Goal: Information Seeking & Learning: Learn about a topic

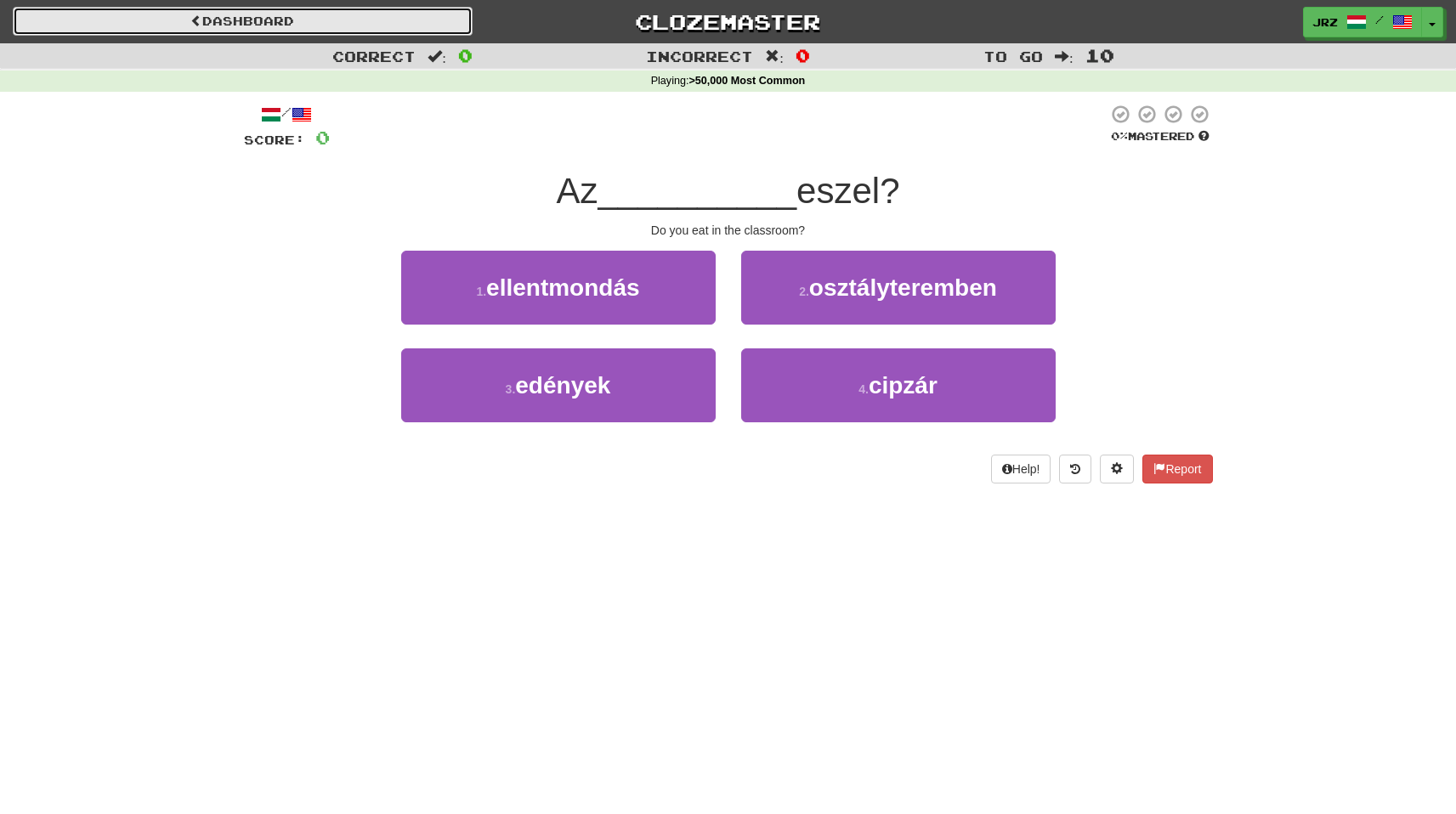
click at [268, 23] on link "Dashboard" at bounding box center [243, 21] width 460 height 29
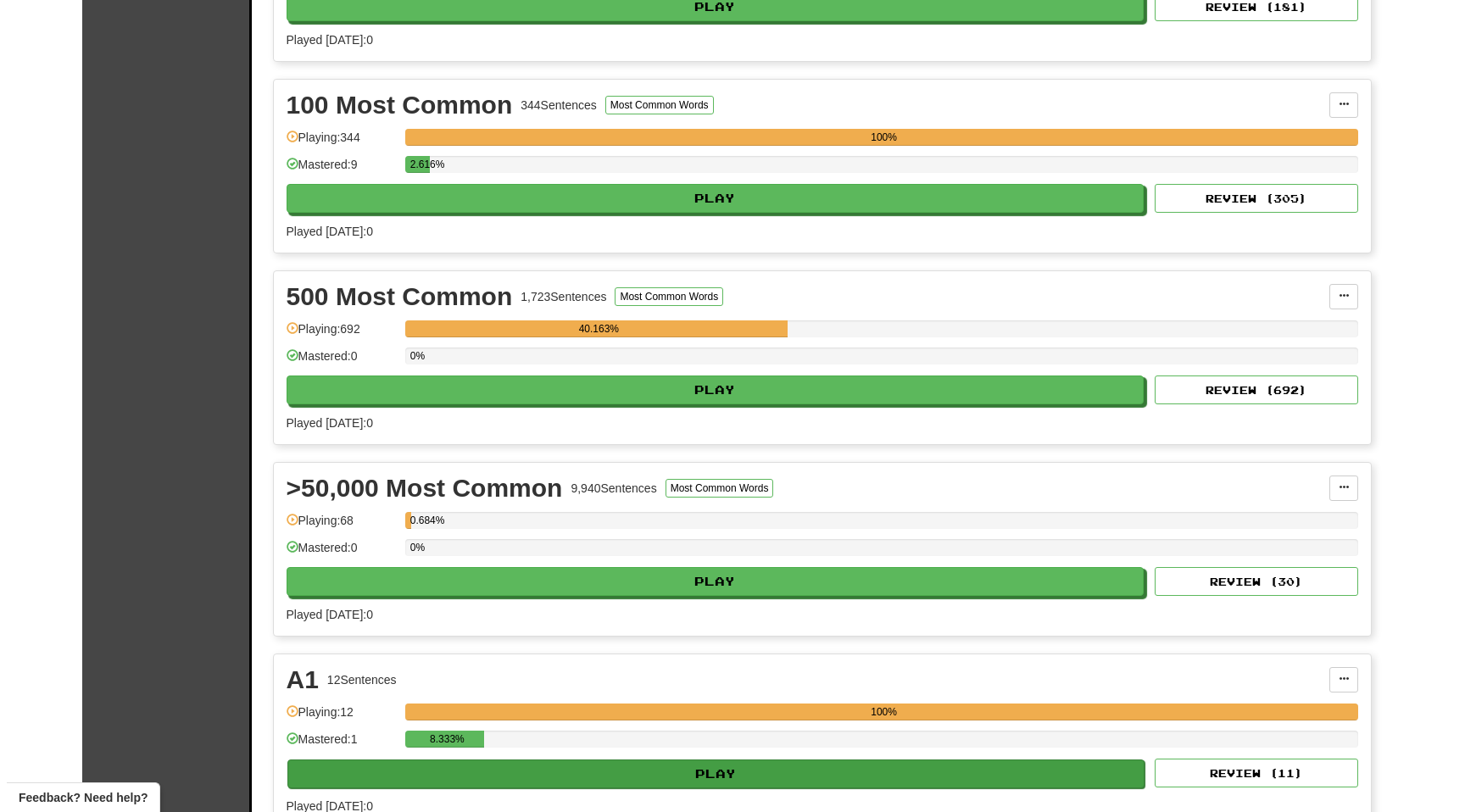
scroll to position [947, 0]
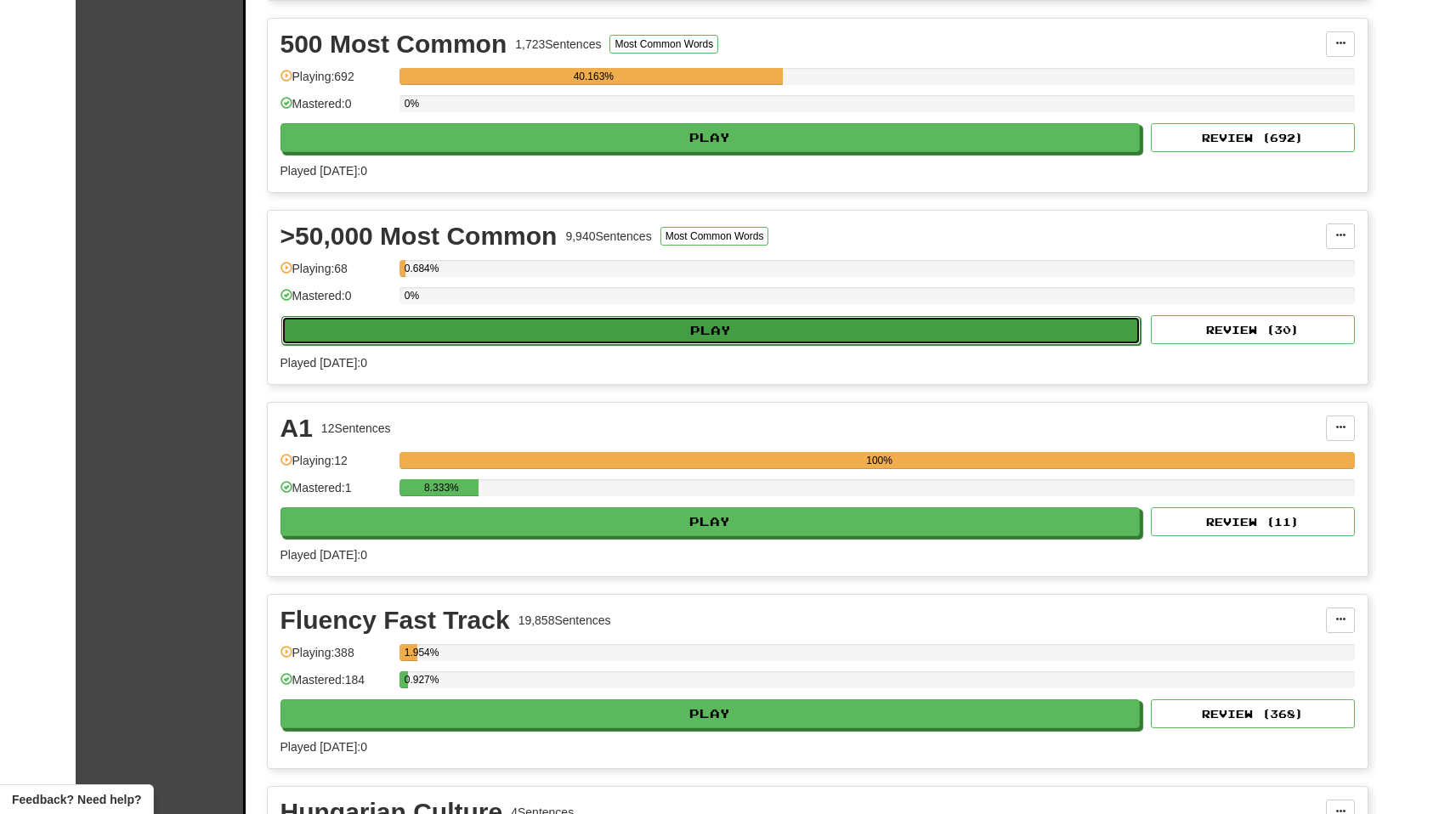
click at [471, 322] on button "Play" at bounding box center [712, 330] width 860 height 29
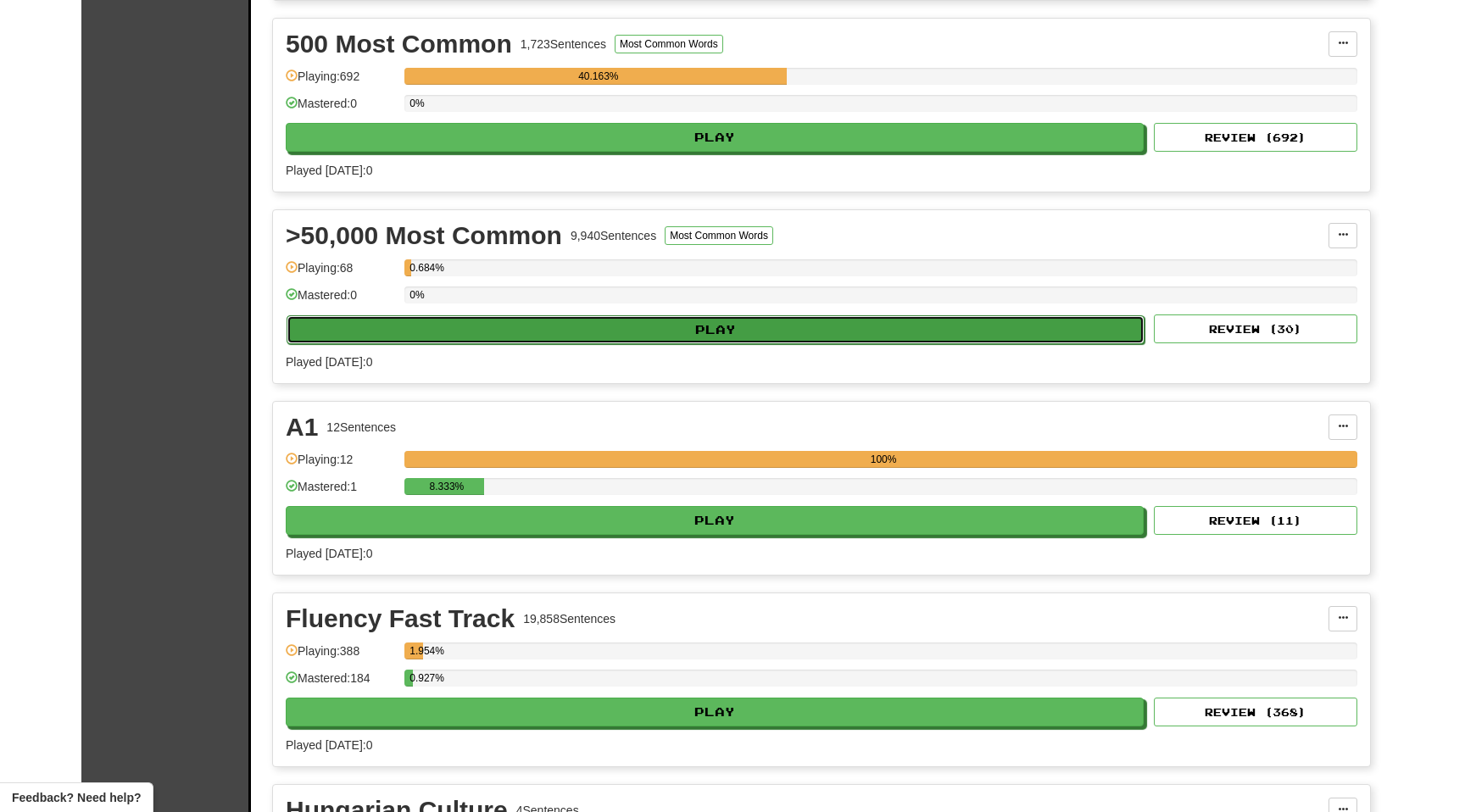
select select "**"
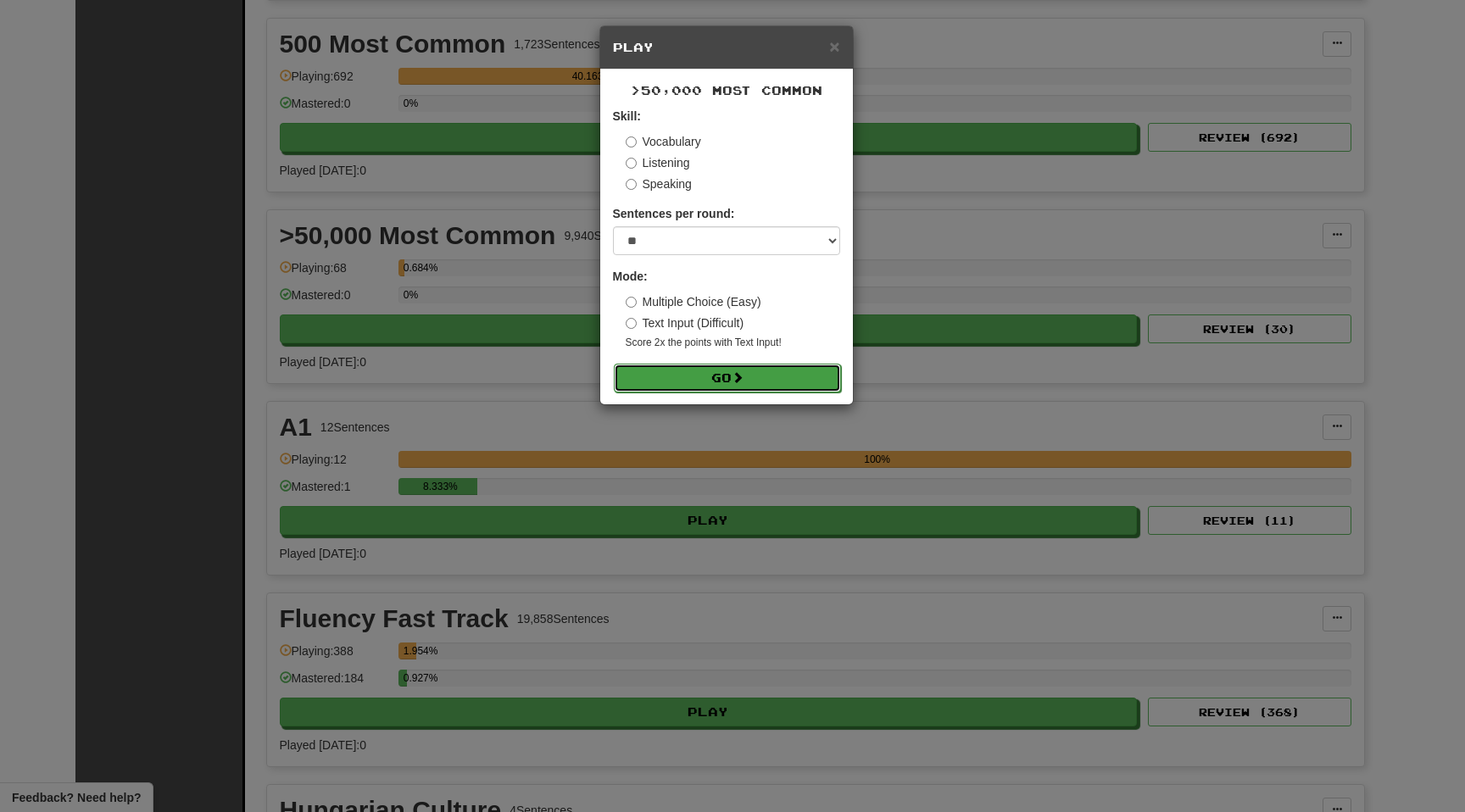
click at [687, 367] on button "Go" at bounding box center [728, 378] width 227 height 29
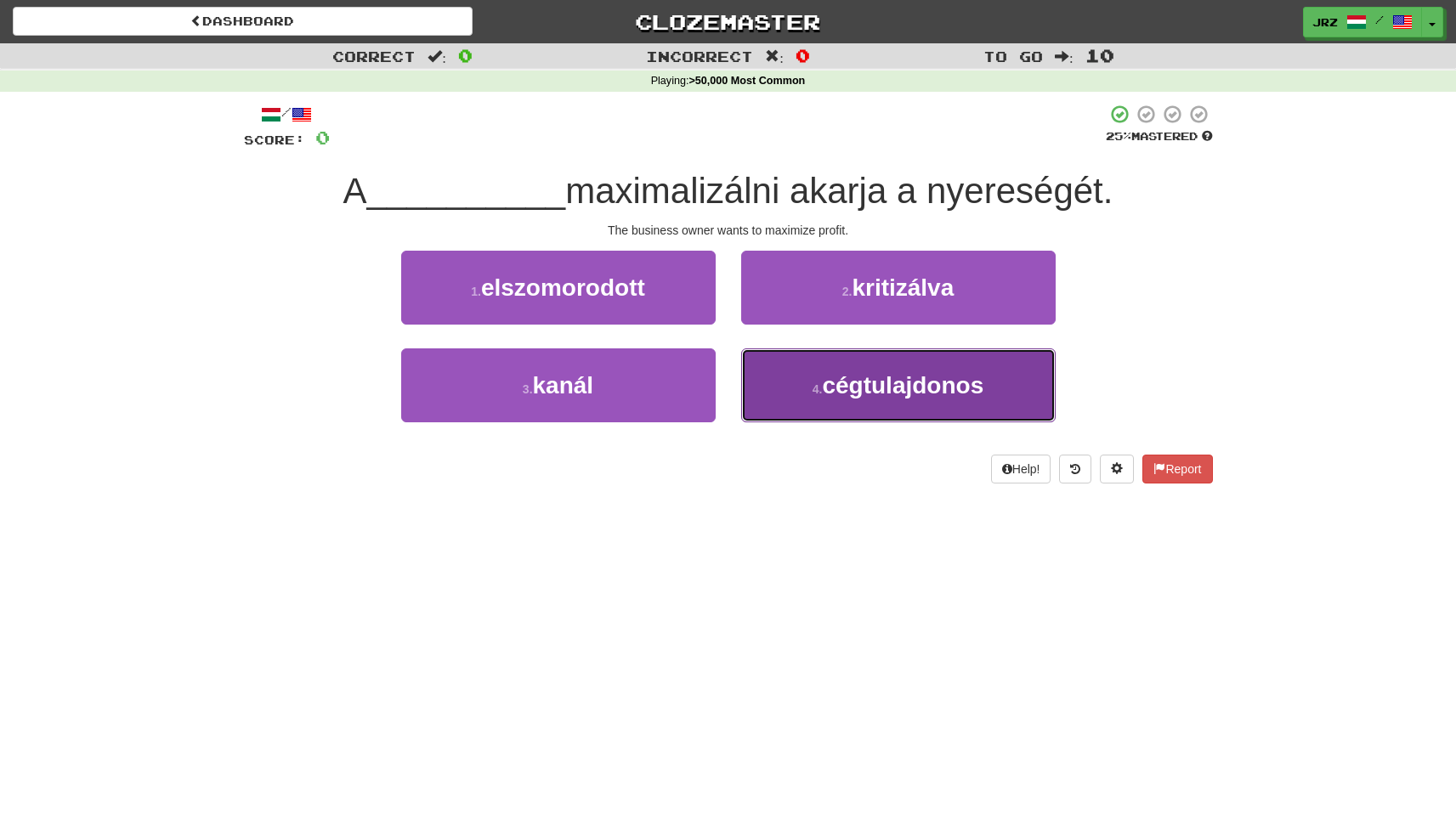
click at [929, 396] on span "cégtulajdonos" at bounding box center [903, 386] width 162 height 26
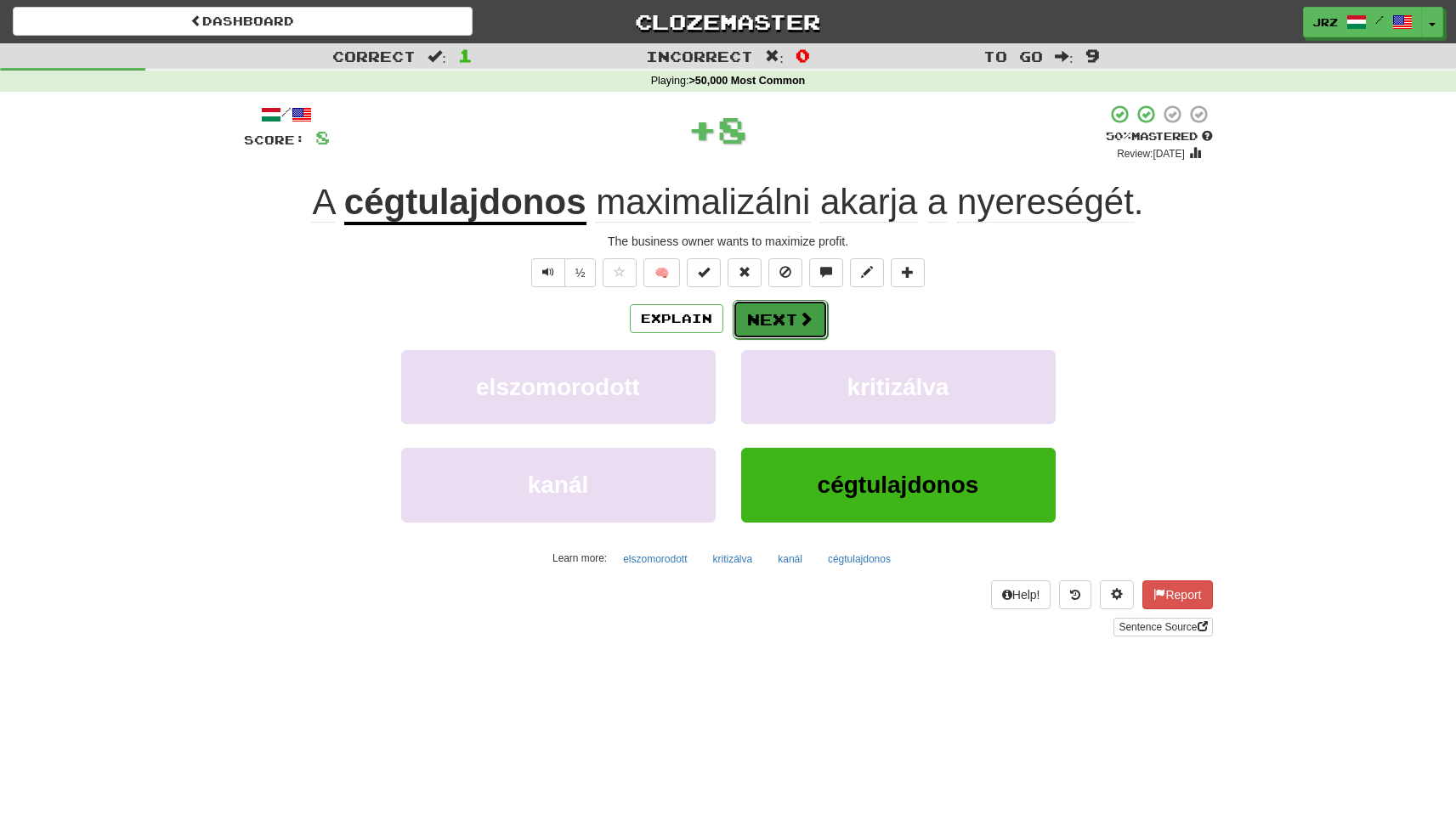
click at [780, 318] on button "Next" at bounding box center [779, 319] width 95 height 39
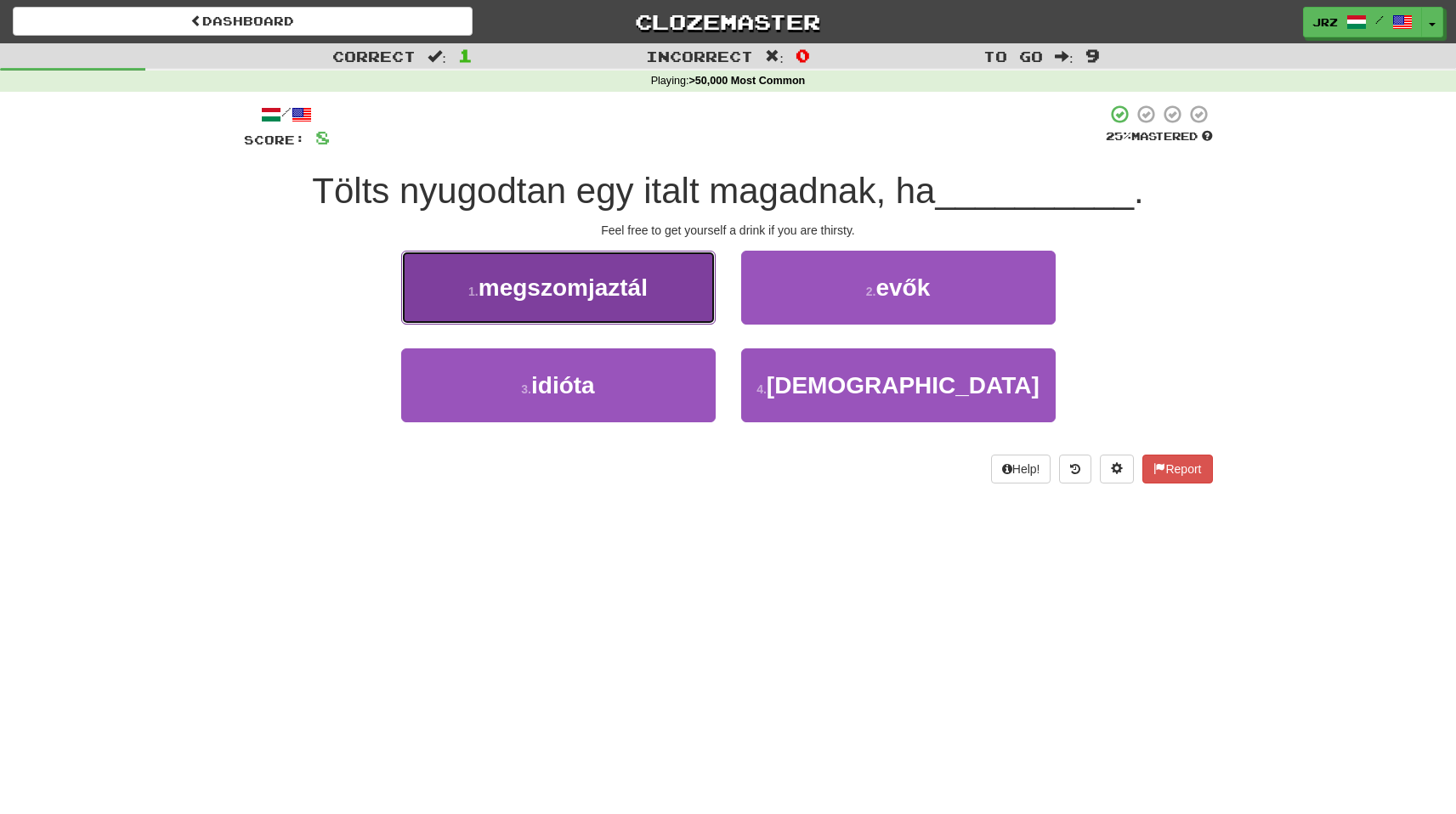
click at [597, 298] on span "megszomjaztál" at bounding box center [563, 288] width 169 height 26
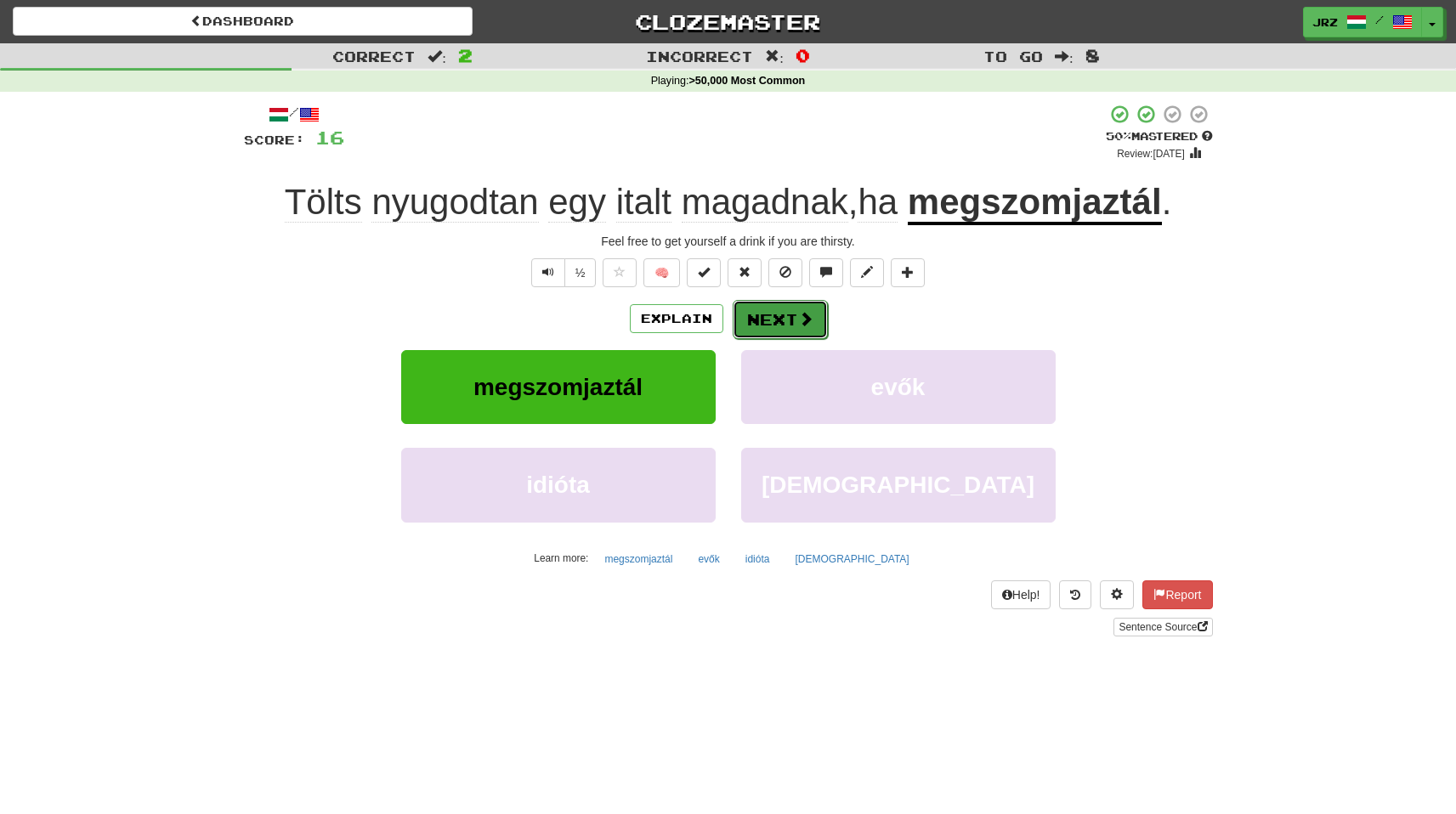
click at [771, 335] on button "Next" at bounding box center [779, 319] width 95 height 39
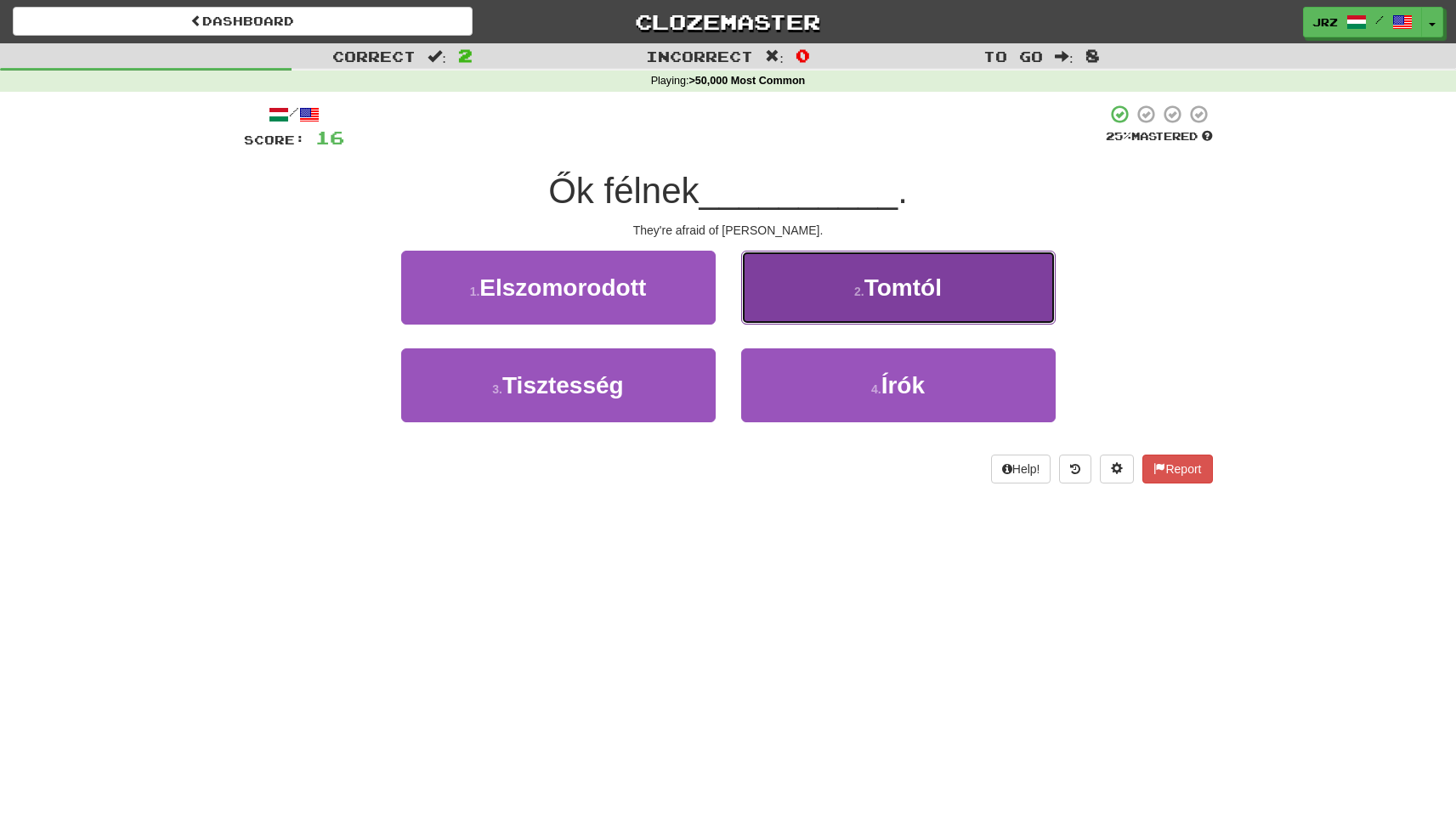
click at [877, 314] on button "2 . Tomtól" at bounding box center [898, 288] width 315 height 74
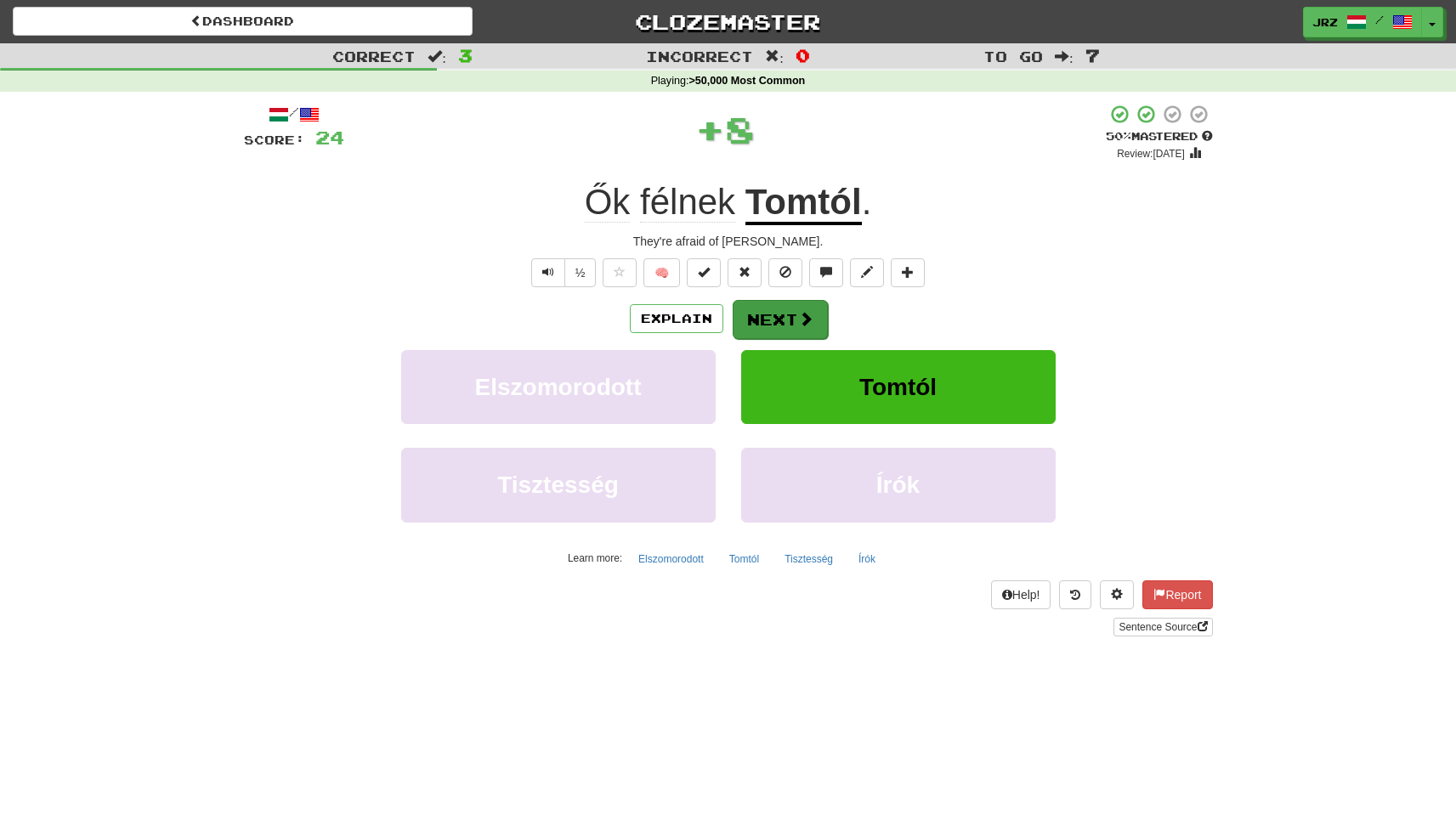
drag, startPoint x: 715, startPoint y: 299, endPoint x: 755, endPoint y: 325, distance: 47.7
click at [749, 327] on div "/ Score: 24 + 8 50 % Mastered Review: [DATE] Ők félnek Tomtól . They're afraid …" at bounding box center [728, 370] width 969 height 532
click at [756, 324] on button "Next" at bounding box center [779, 319] width 95 height 39
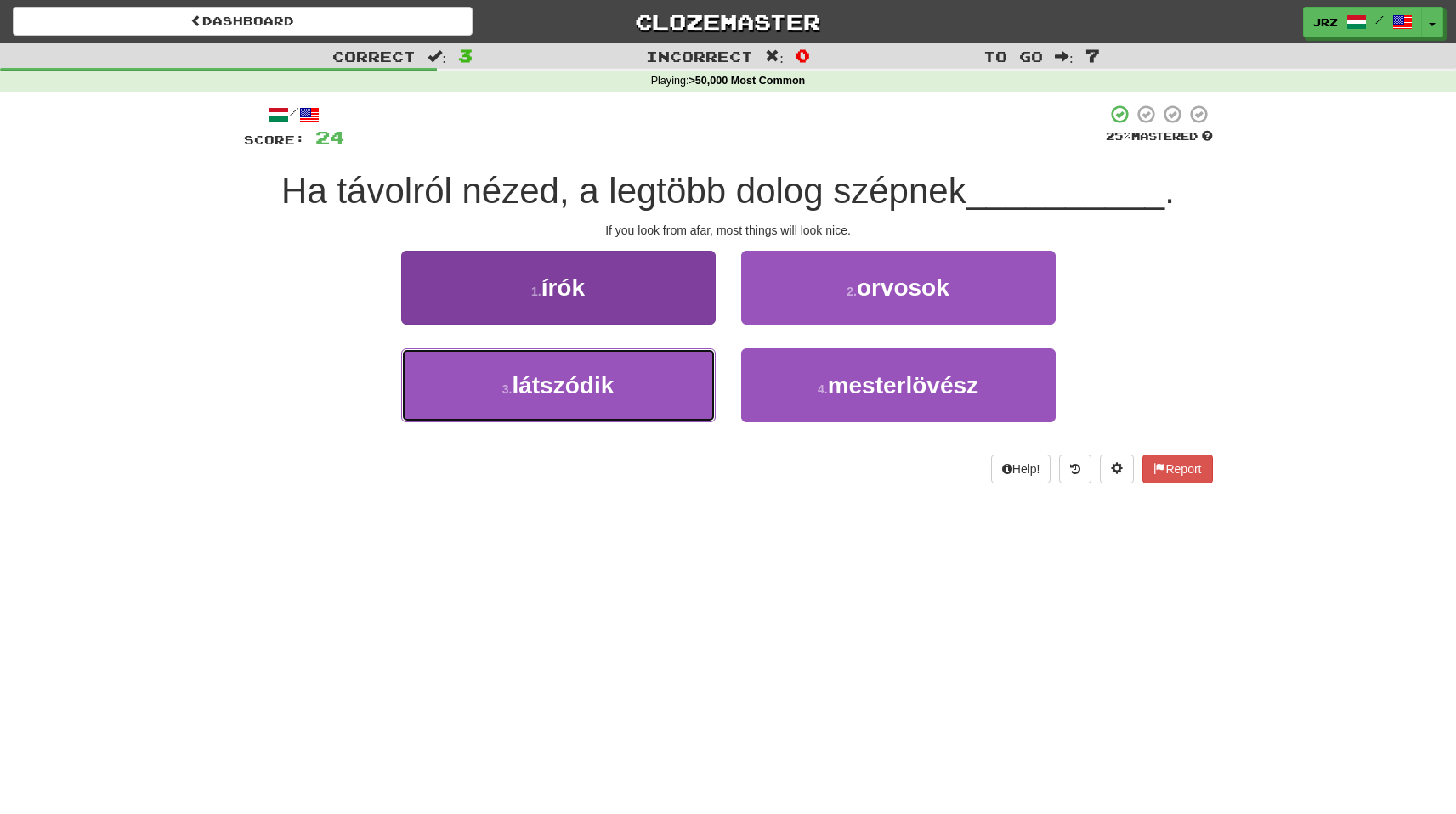
click at [579, 399] on span "látszódik" at bounding box center [563, 386] width 102 height 26
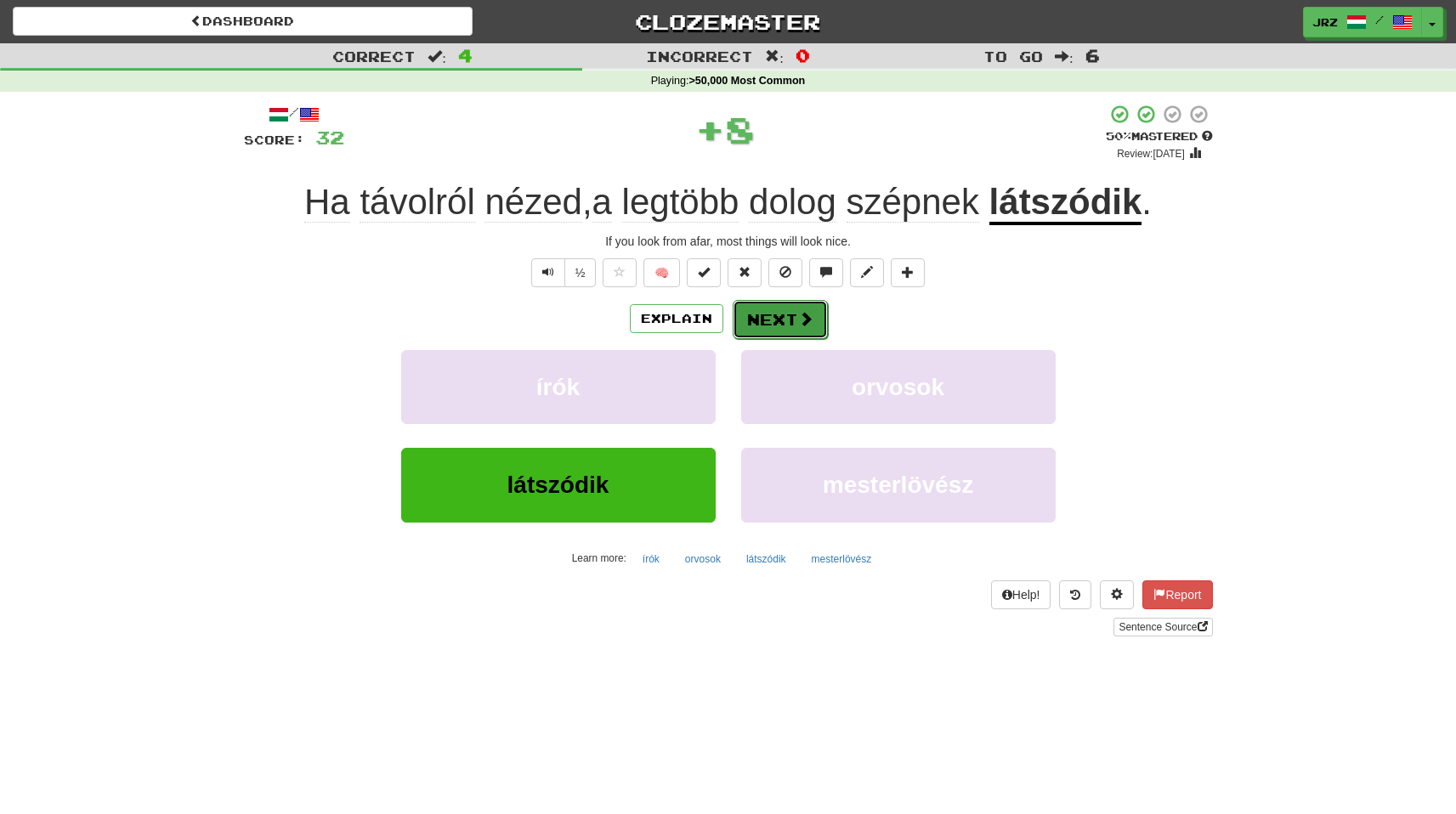
click at [808, 315] on span at bounding box center [805, 318] width 15 height 15
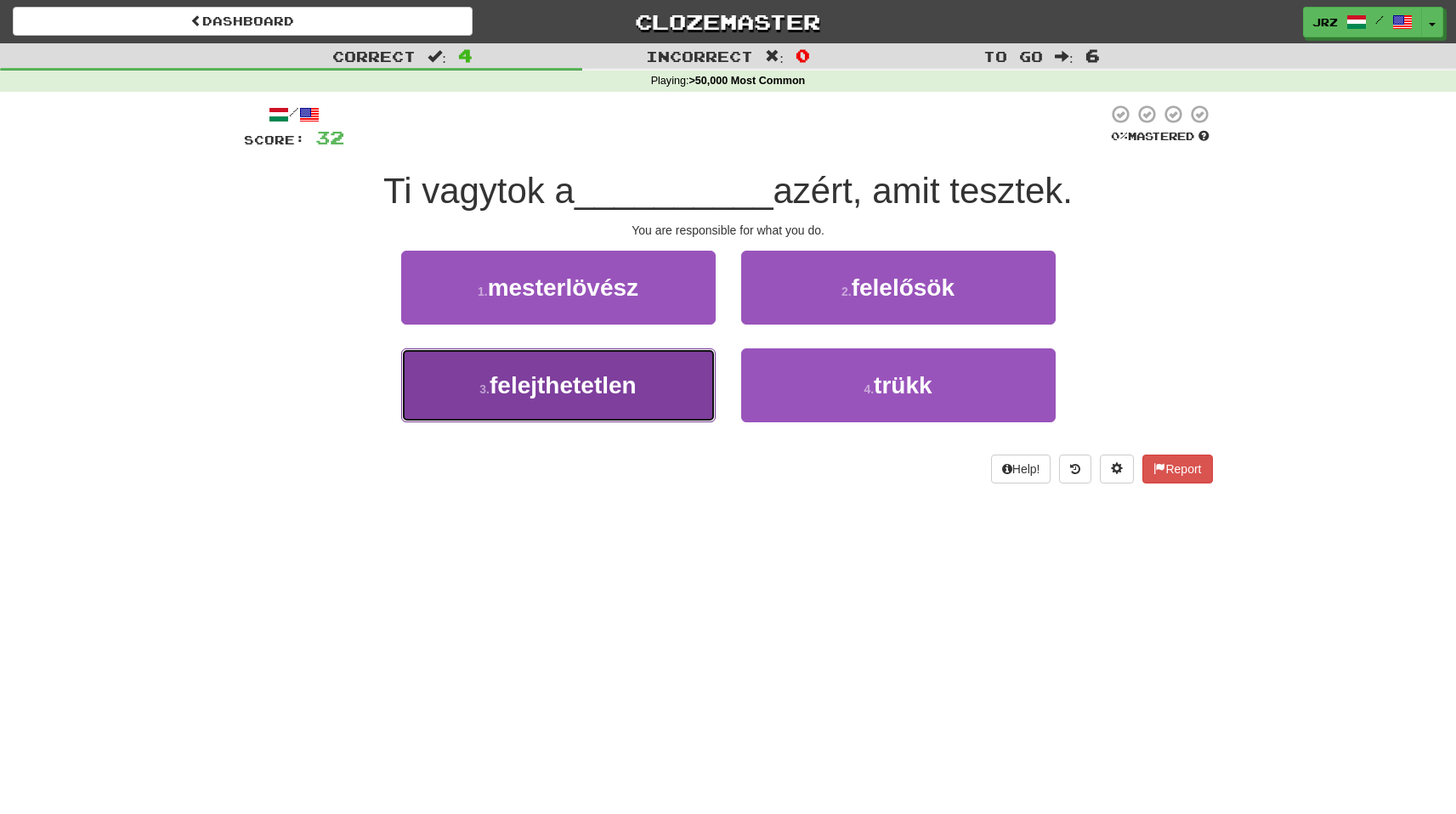
click at [615, 396] on span "felejthetetlen" at bounding box center [563, 386] width 147 height 26
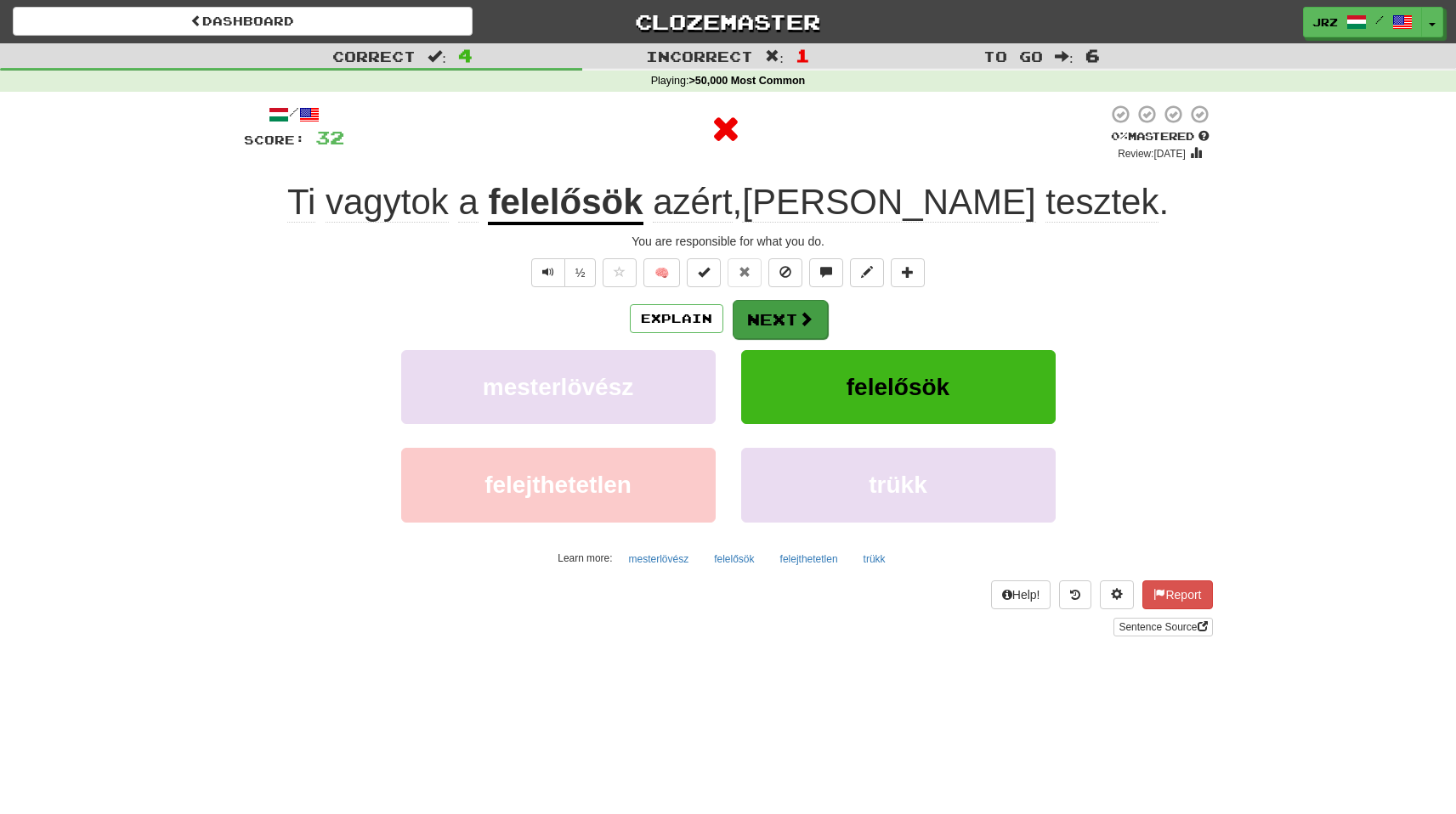
click at [768, 296] on div "/ Score: 32 0 % Mastered Review: 2025-09-22 Ti vagytok a felelősök azért , amit…" at bounding box center [728, 370] width 969 height 532
click at [770, 316] on button "Next" at bounding box center [779, 319] width 95 height 39
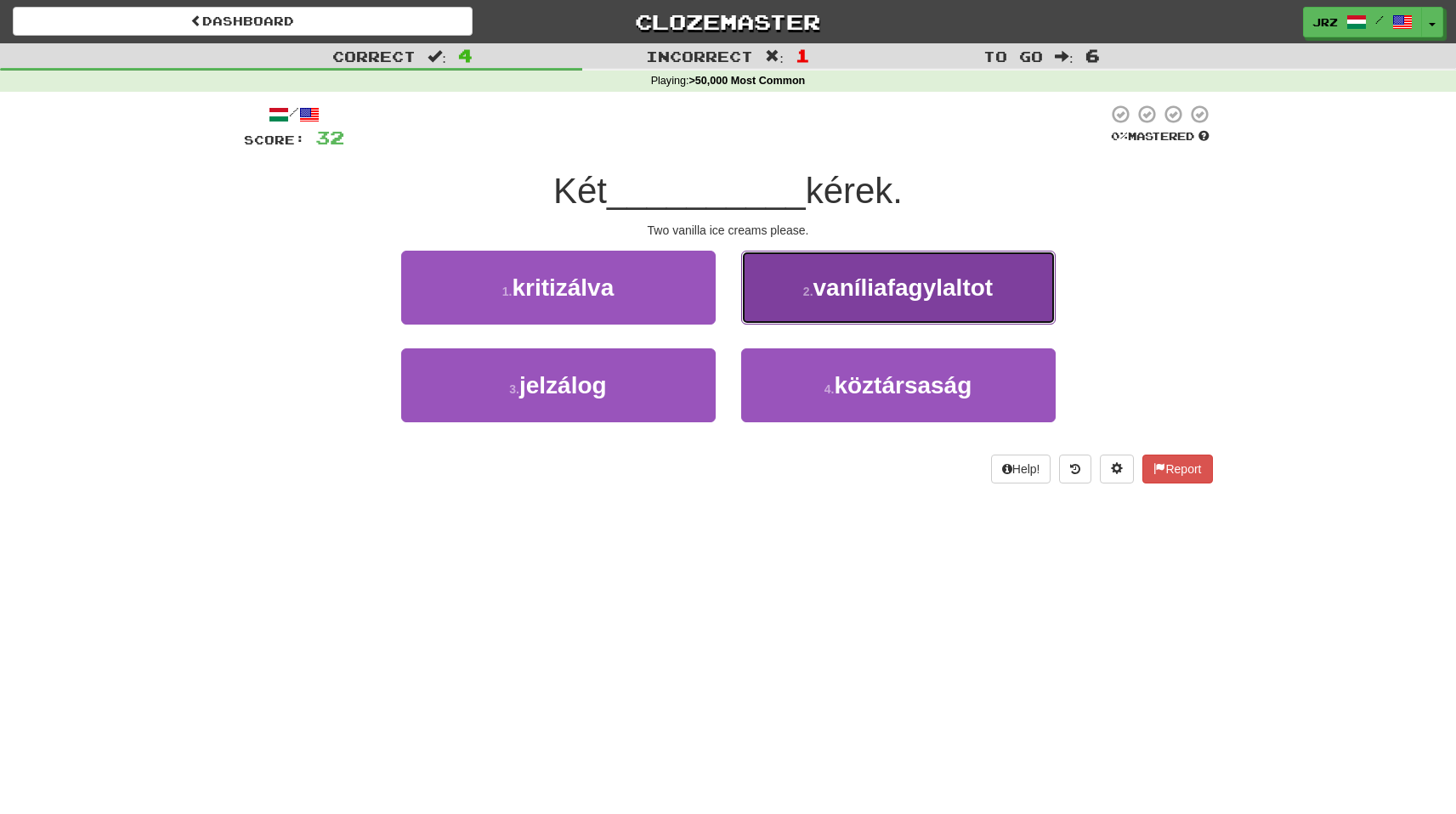
click at [865, 300] on span "vaníliafagylaltot" at bounding box center [903, 288] width 180 height 26
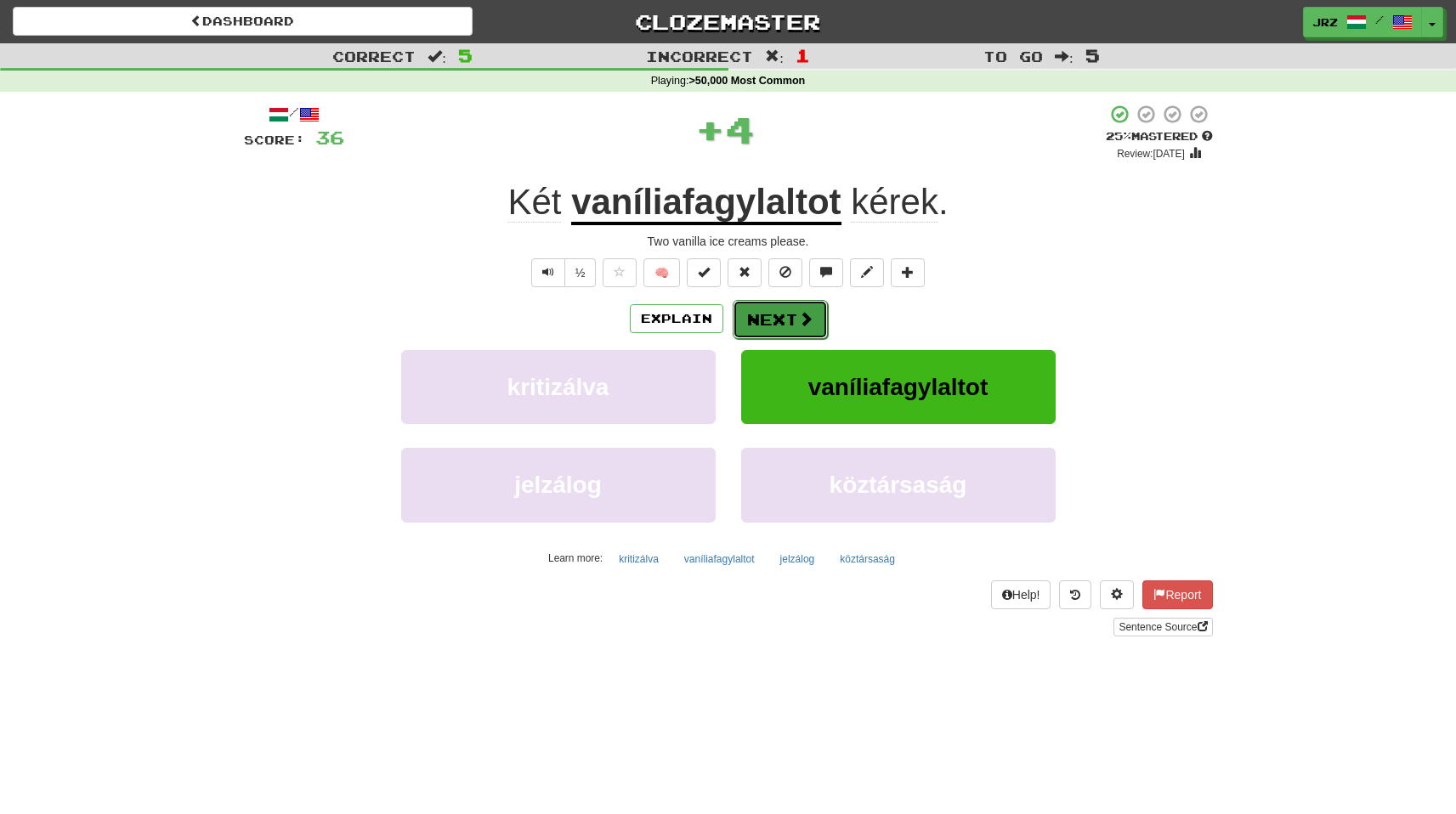
click at [783, 322] on button "Next" at bounding box center [779, 319] width 95 height 39
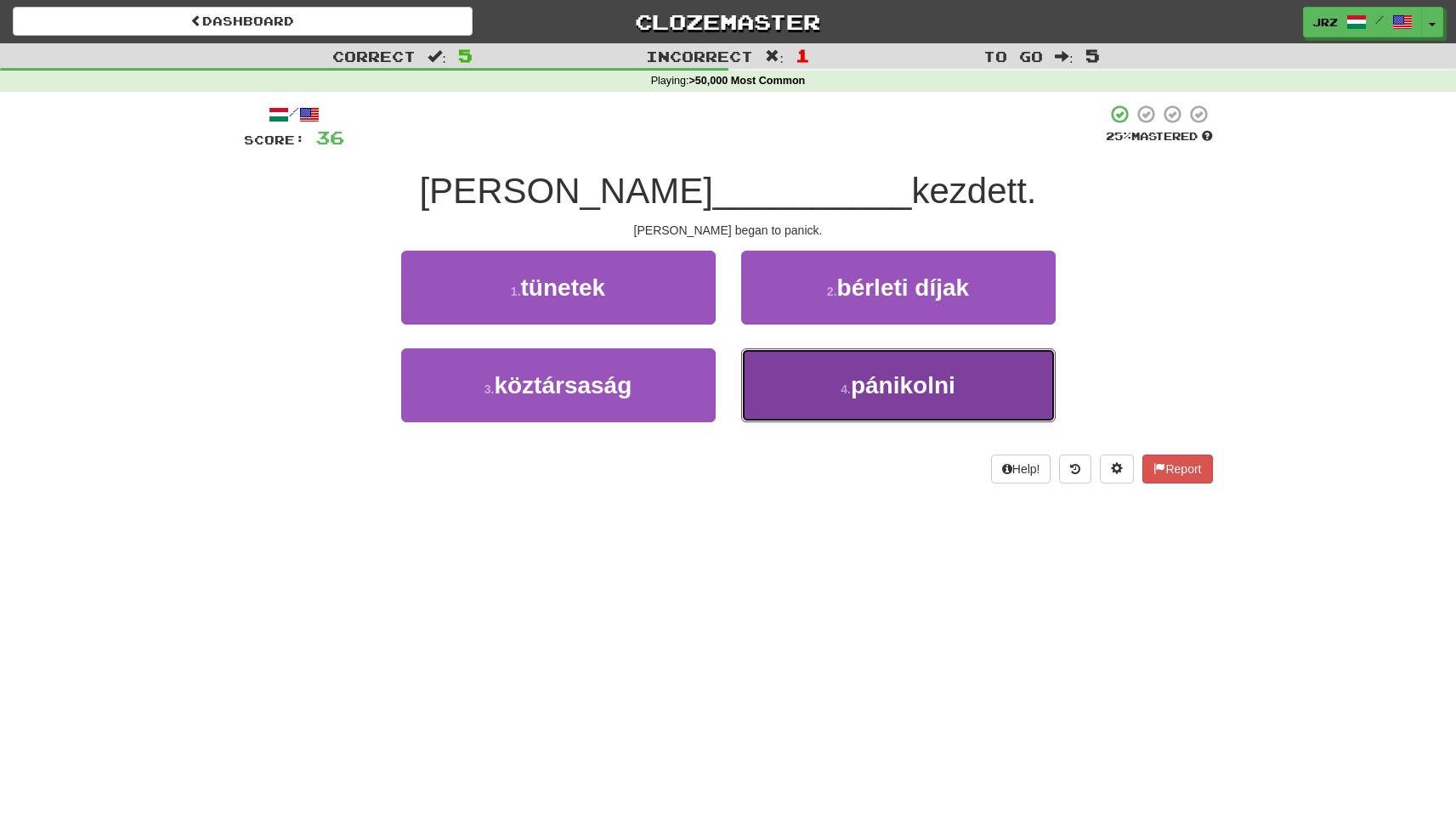
click at [853, 373] on span "pánikolni" at bounding box center [903, 386] width 105 height 26
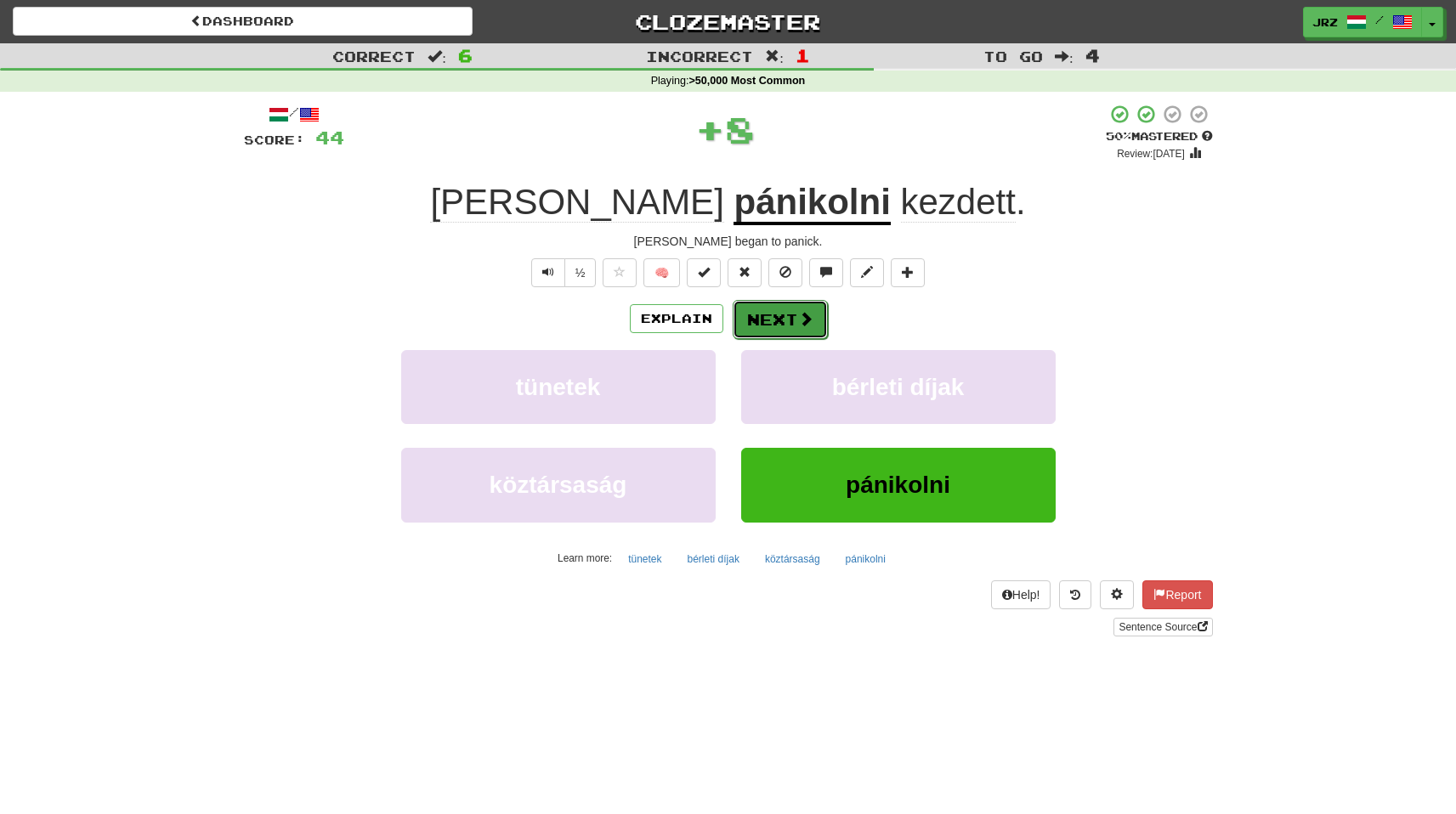
click at [755, 317] on button "Next" at bounding box center [779, 319] width 95 height 39
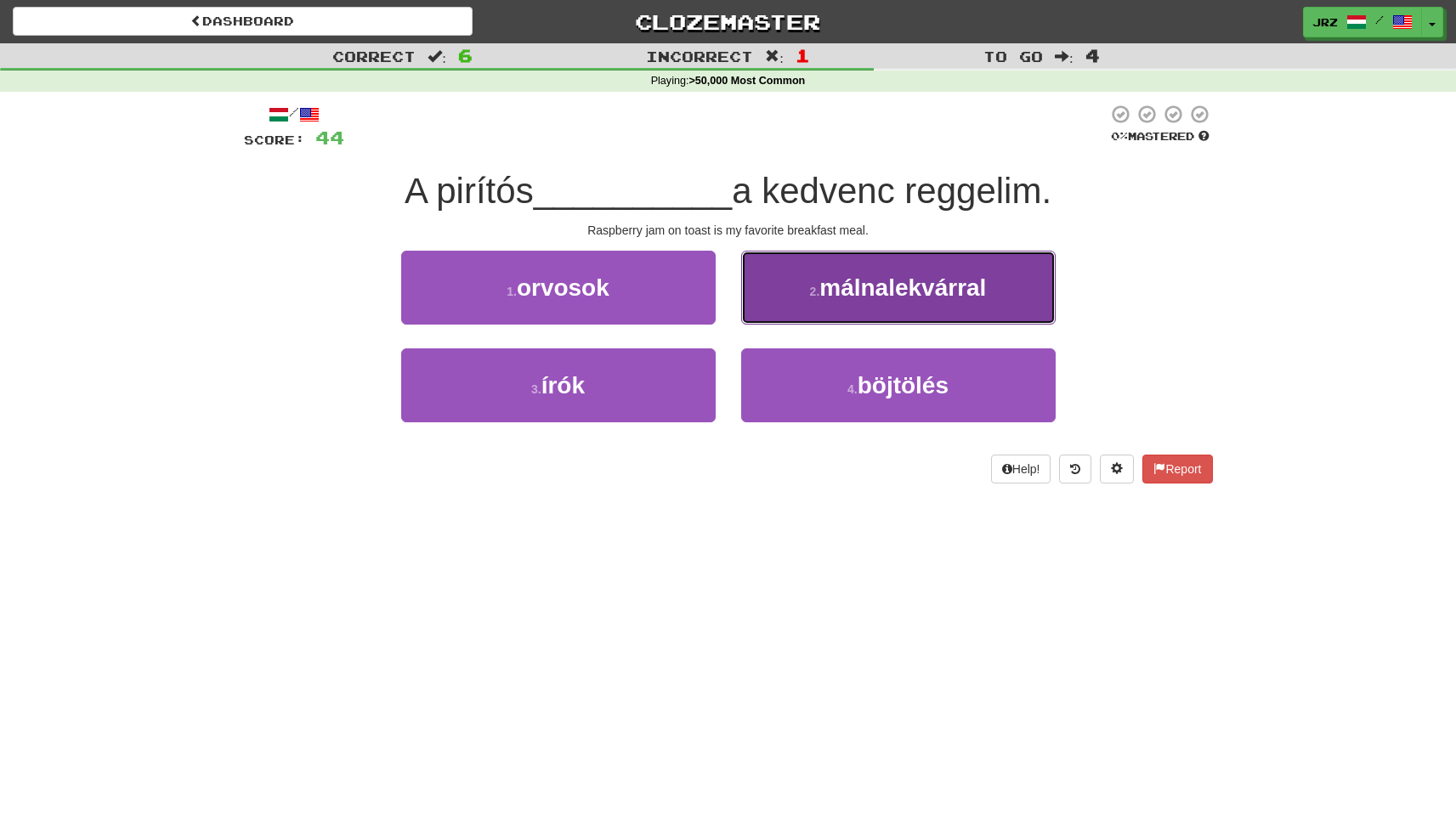
click at [860, 290] on span "málnalekvárral" at bounding box center [902, 288] width 167 height 26
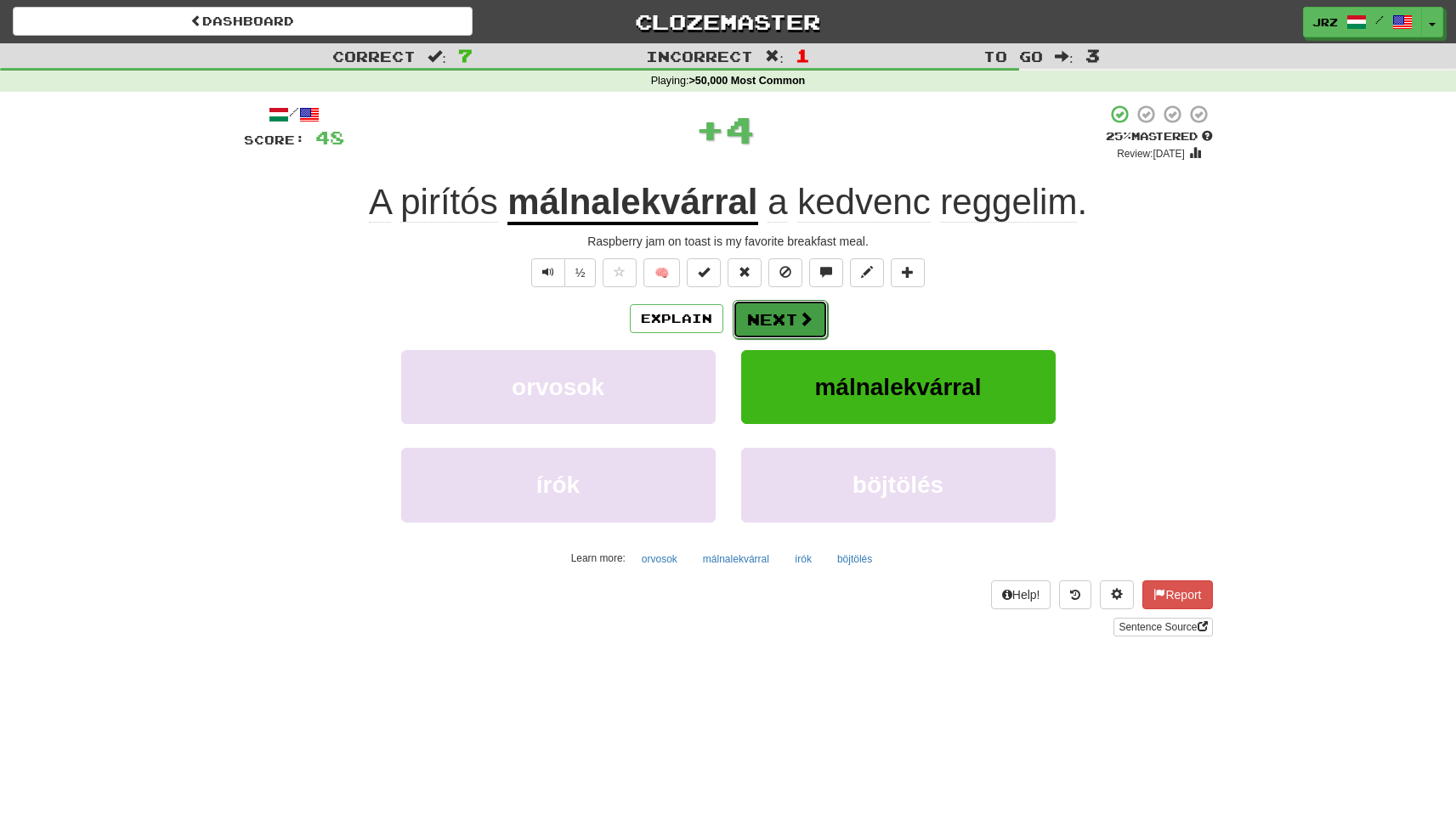
click at [799, 328] on button "Next" at bounding box center [779, 319] width 95 height 39
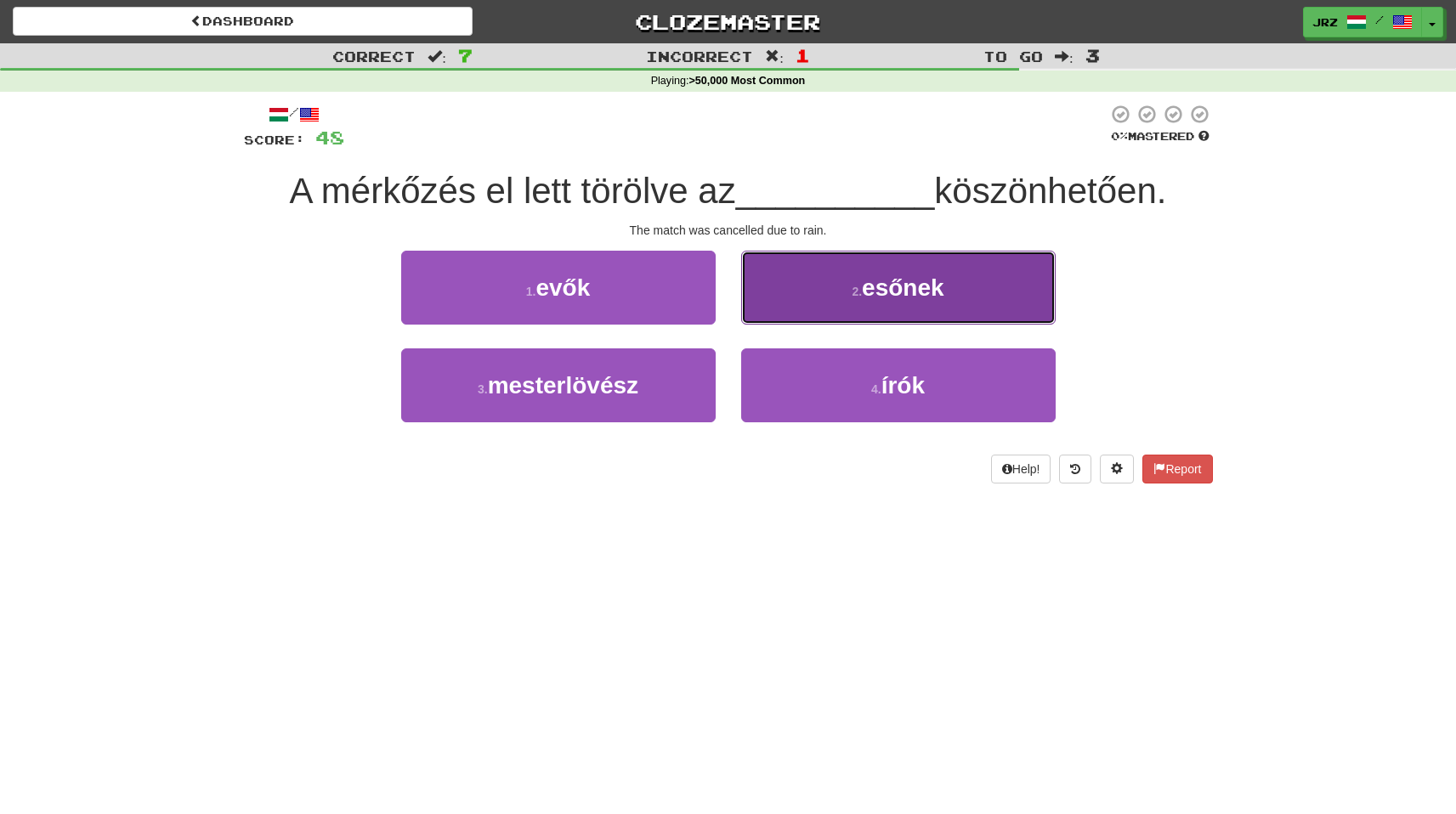
click at [862, 322] on button "2 . esőnek" at bounding box center [898, 288] width 315 height 74
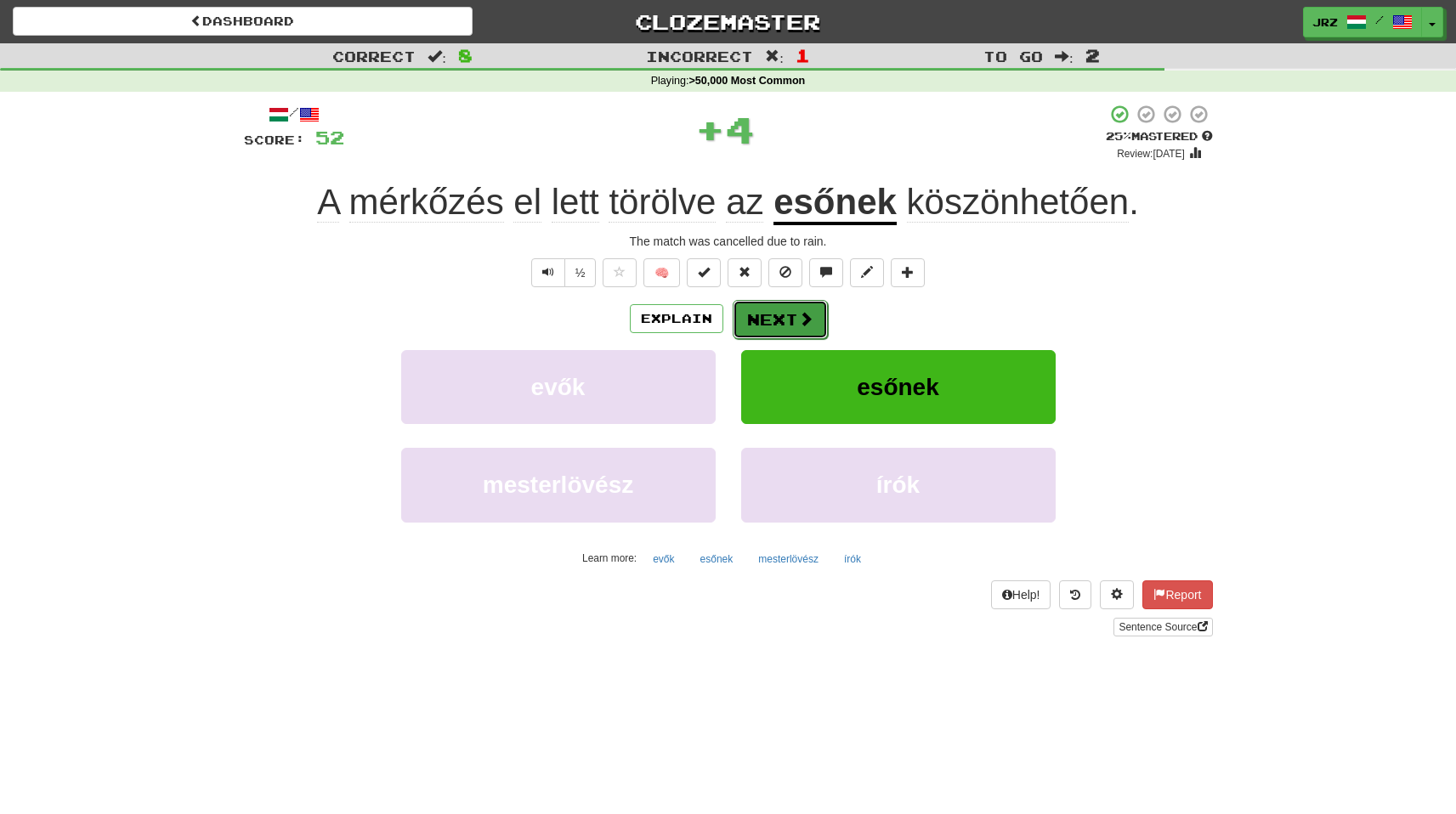
click at [778, 339] on button "Next" at bounding box center [779, 319] width 95 height 39
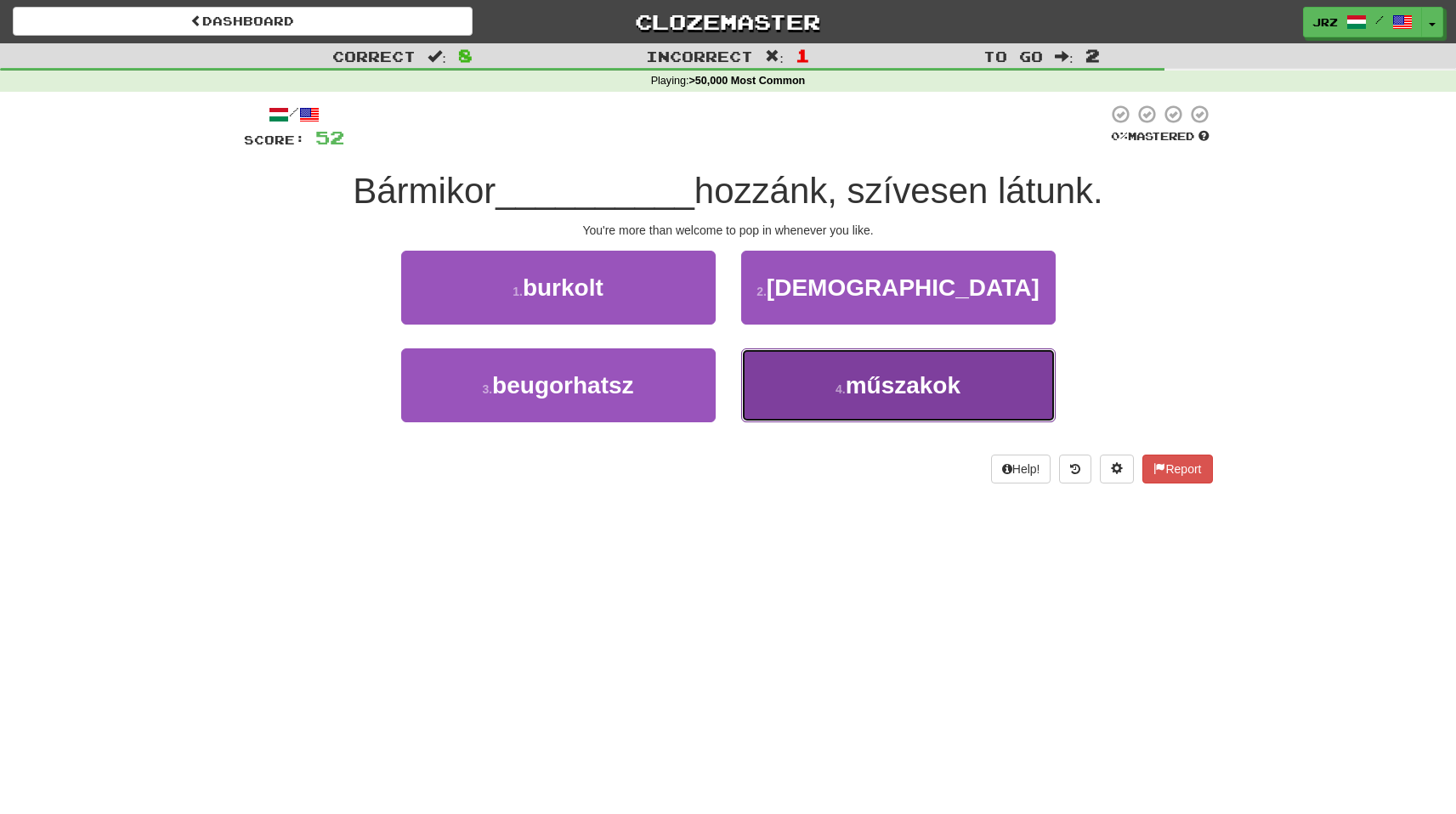
click at [1033, 388] on button "4 . műszakok" at bounding box center [898, 386] width 315 height 74
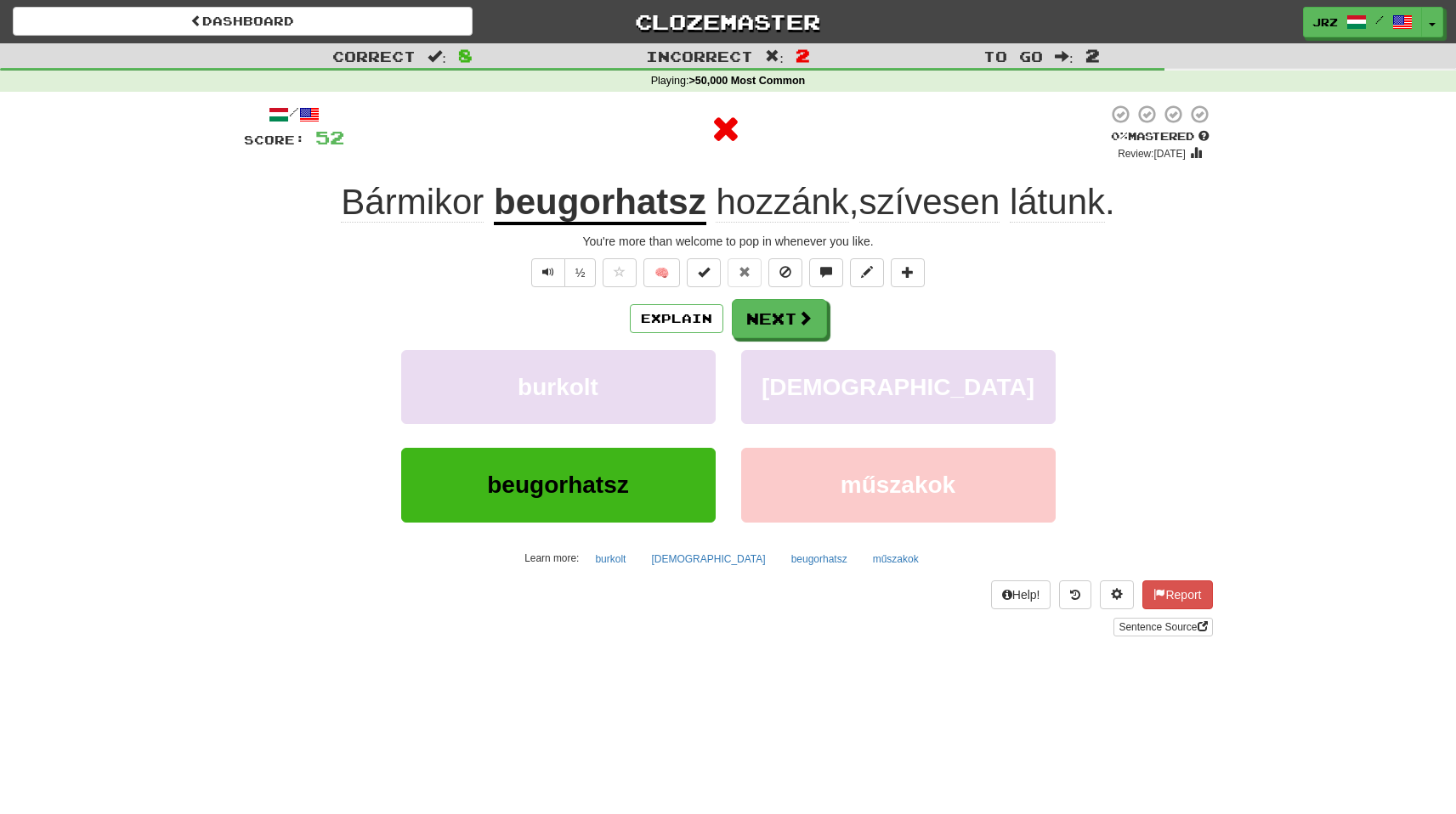
click at [783, 344] on div "Explain Next burkolt jézus beugorhatsz műszakok Learn more: burkolt jézus beugo…" at bounding box center [728, 434] width 969 height 273
click at [781, 320] on button "Next" at bounding box center [779, 319] width 95 height 39
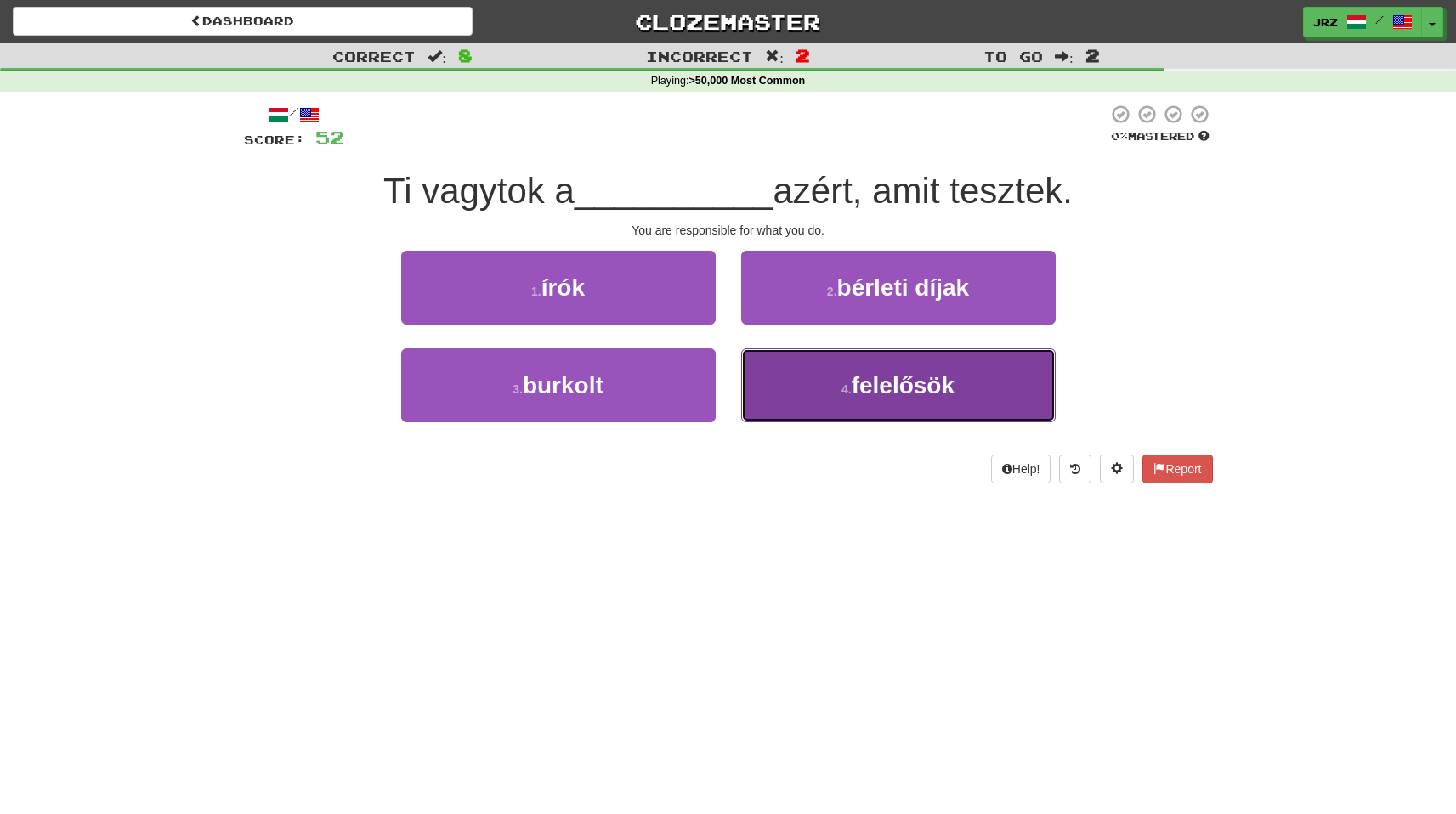
click at [875, 383] on span "felelősök" at bounding box center [902, 386] width 103 height 26
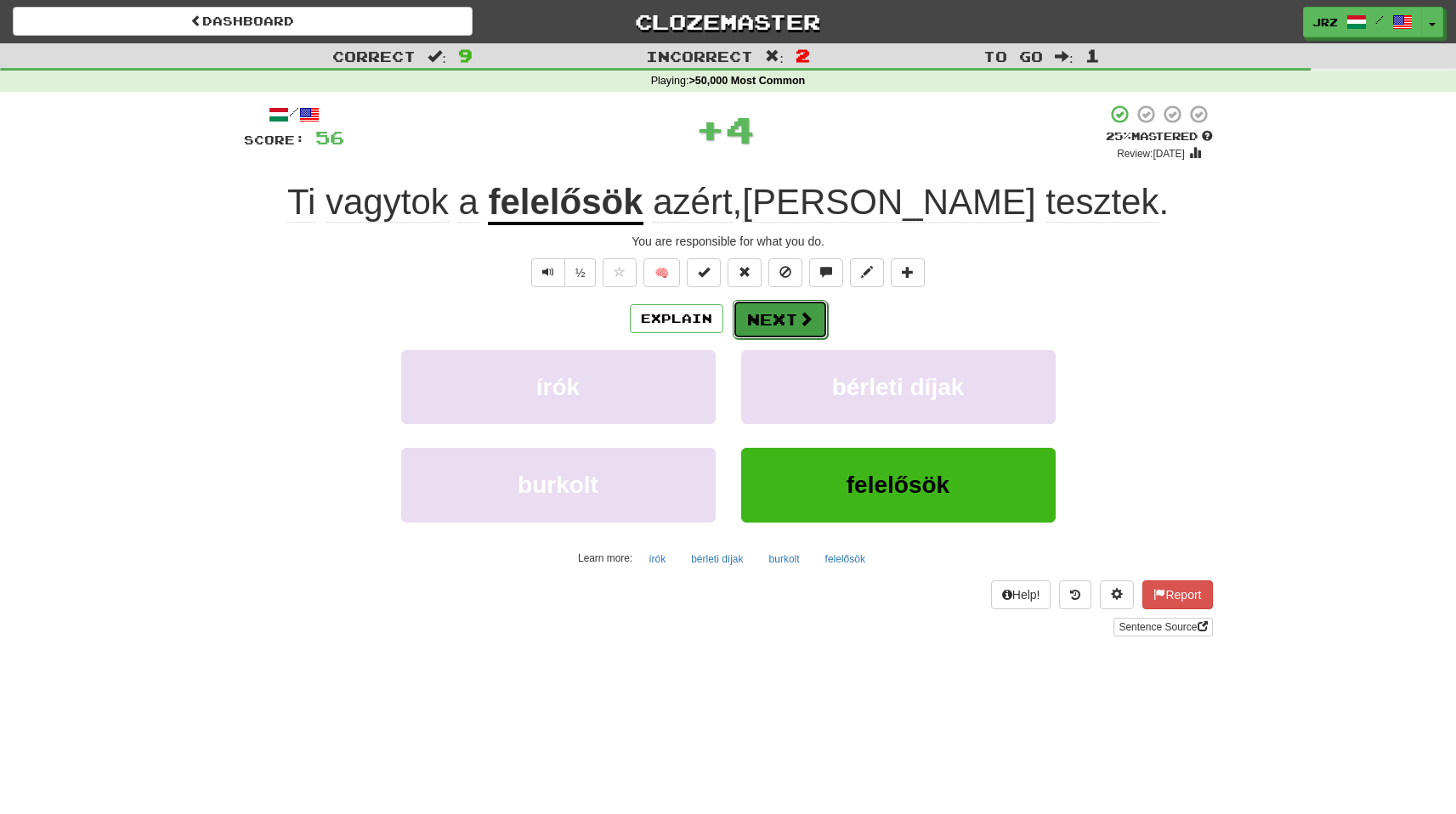
click at [770, 318] on button "Next" at bounding box center [779, 319] width 95 height 39
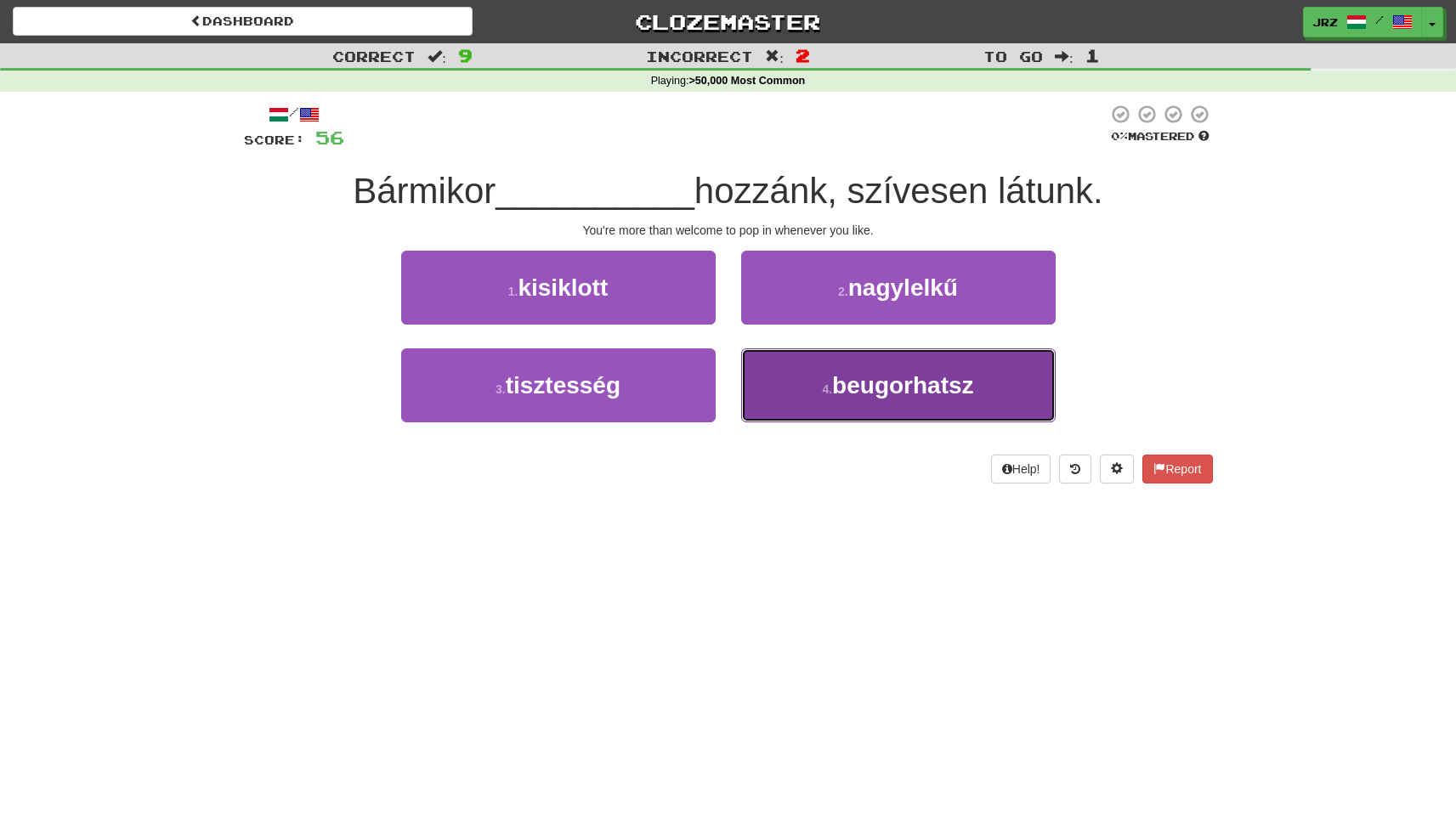
click at [829, 399] on button "4 . beugorhatsz" at bounding box center [898, 386] width 315 height 74
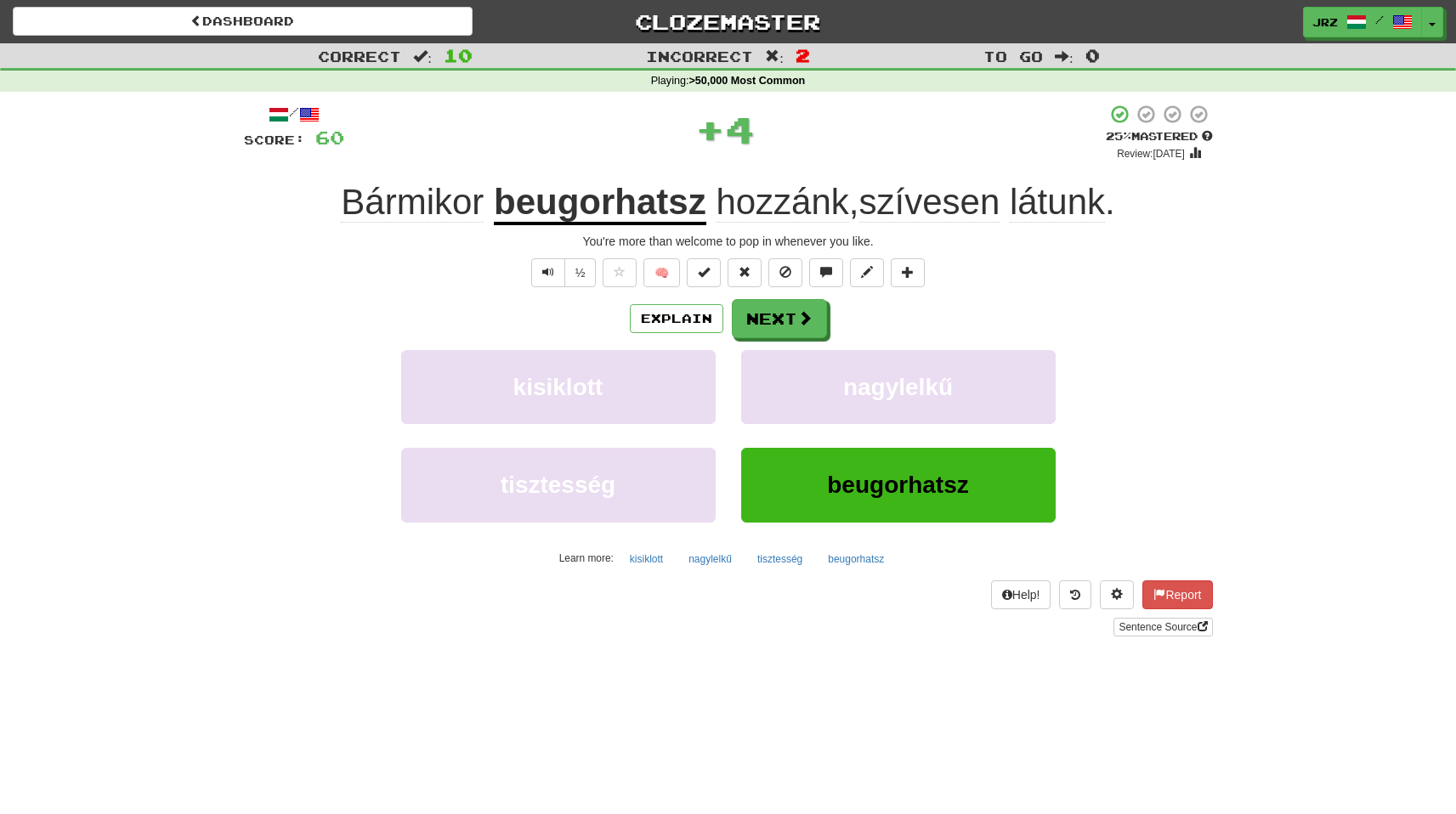
click at [572, 202] on u "beugorhatsz" at bounding box center [600, 203] width 213 height 43
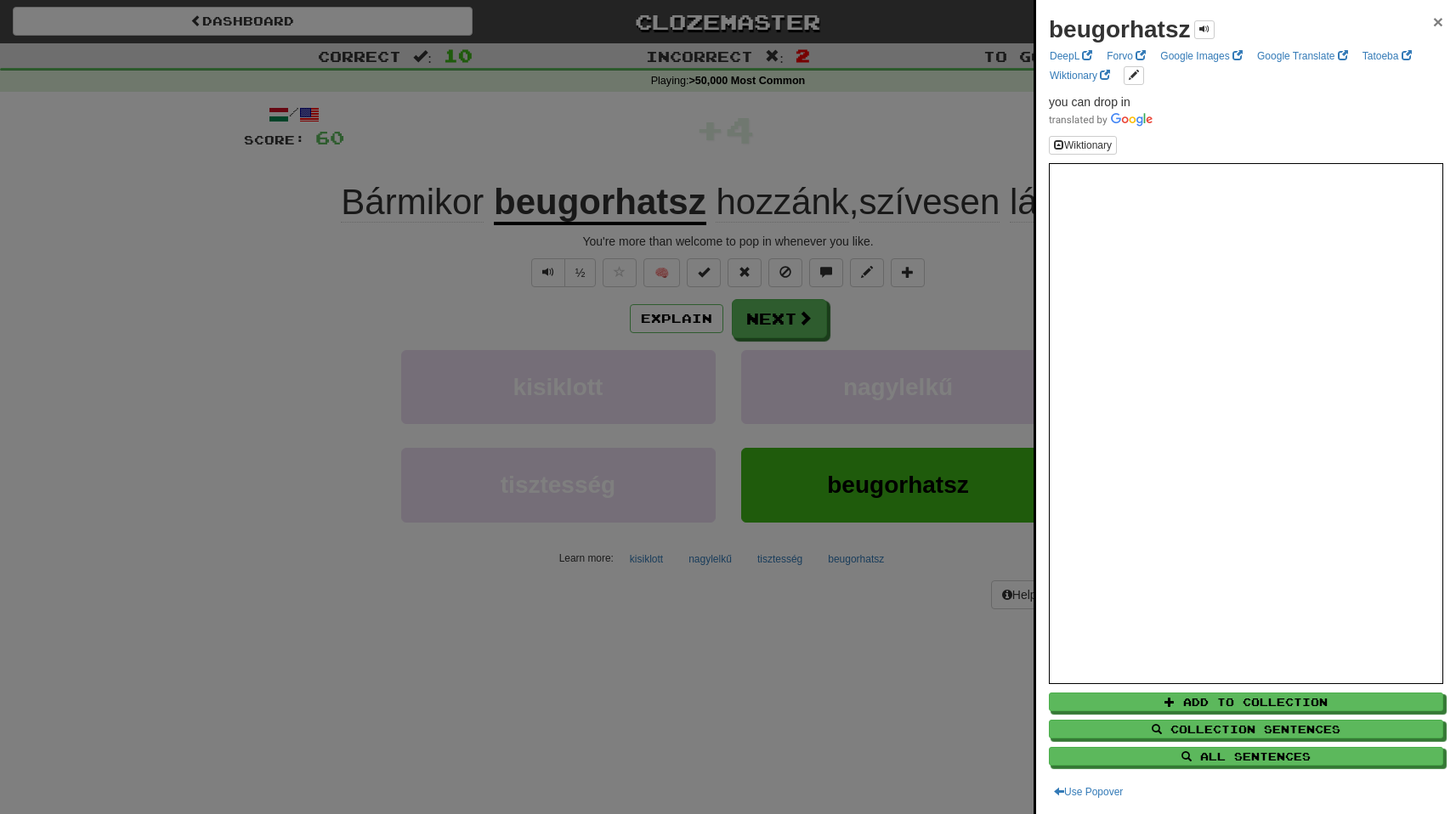
click at [1433, 24] on span "×" at bounding box center [1438, 22] width 10 height 20
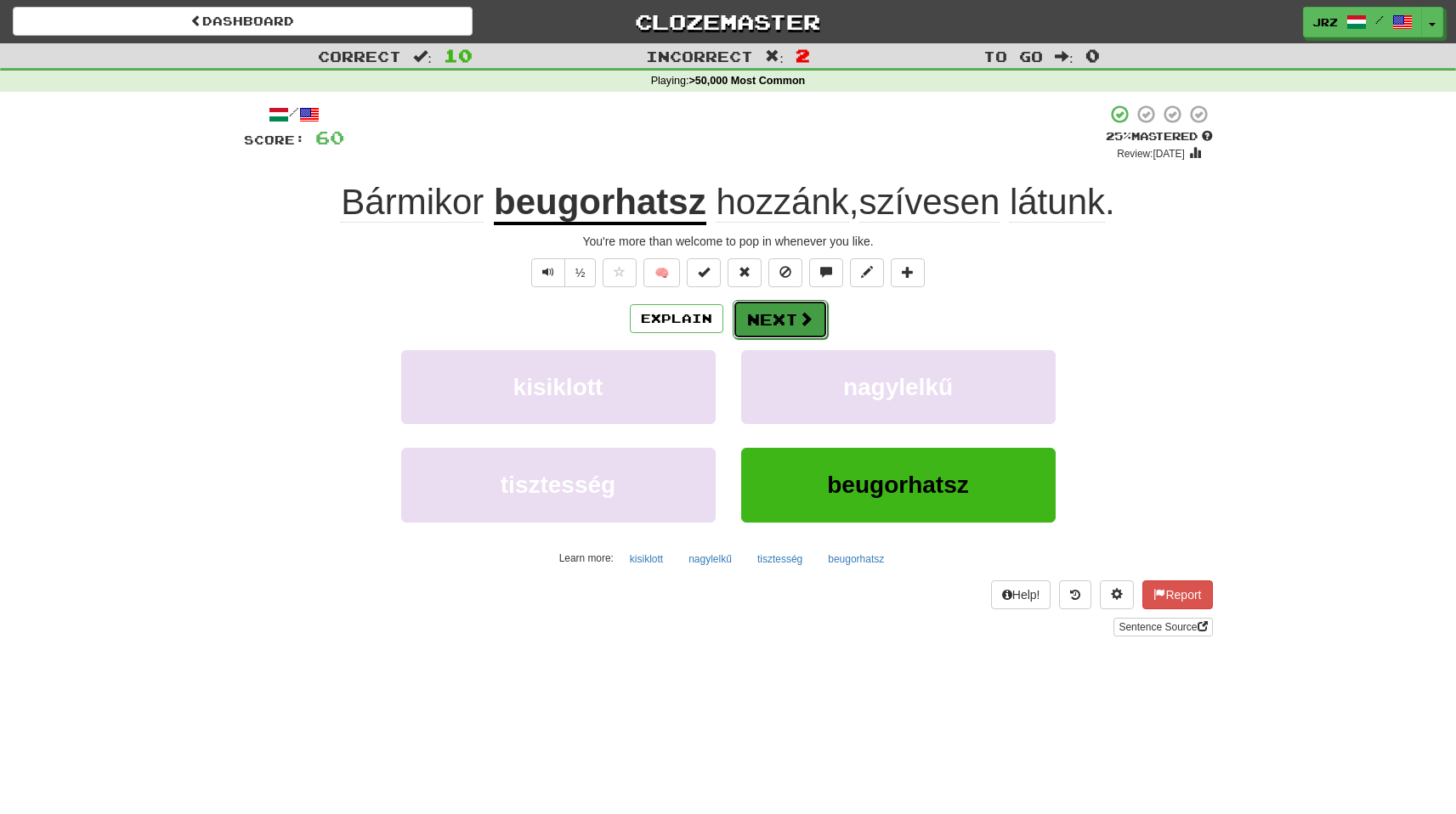
click at [794, 323] on button "Next" at bounding box center [779, 319] width 95 height 39
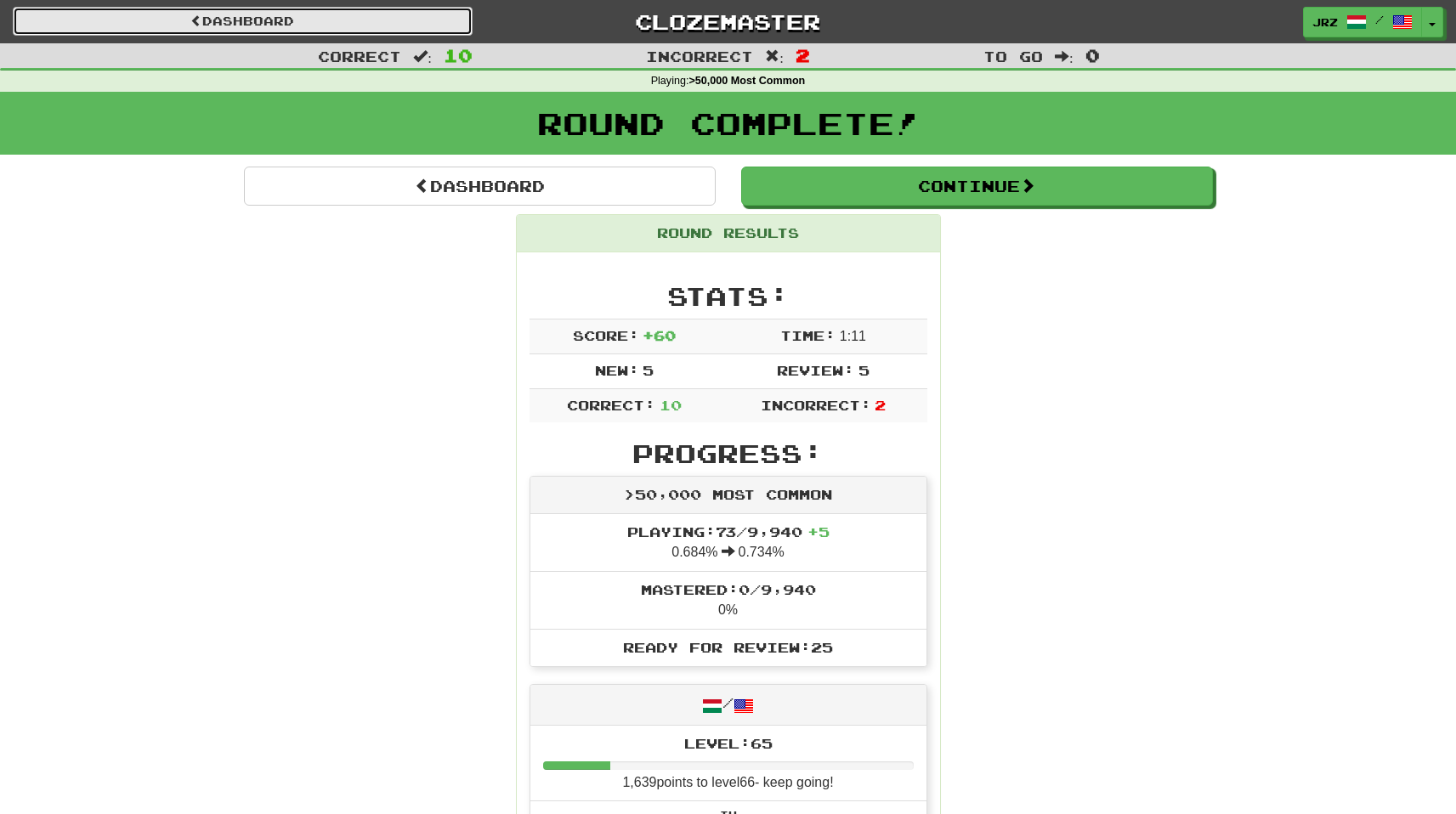
click at [143, 30] on link "Dashboard" at bounding box center [243, 21] width 460 height 29
